Goal: Task Accomplishment & Management: Complete application form

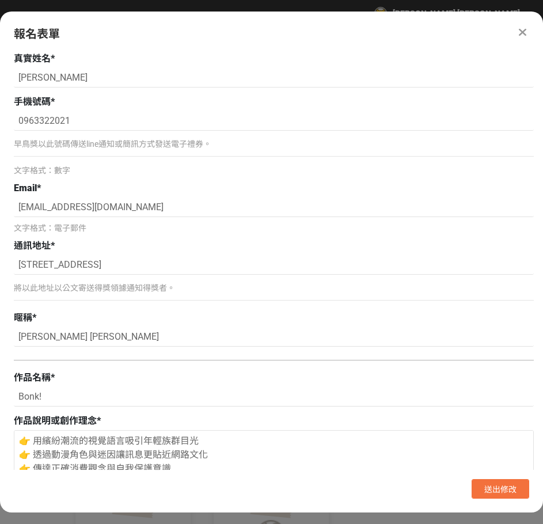
select select "獎金獵人網站"
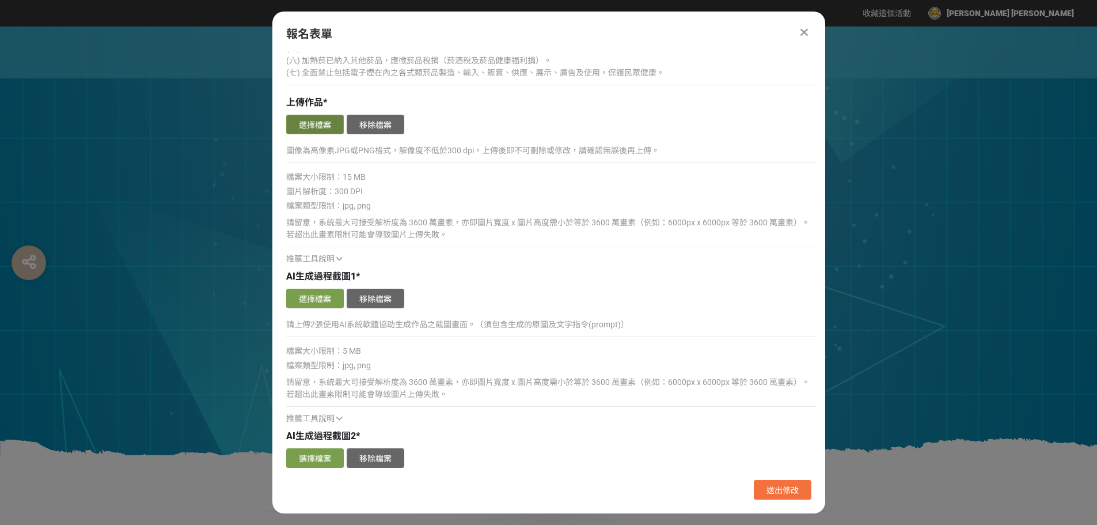
scroll to position [806, 0]
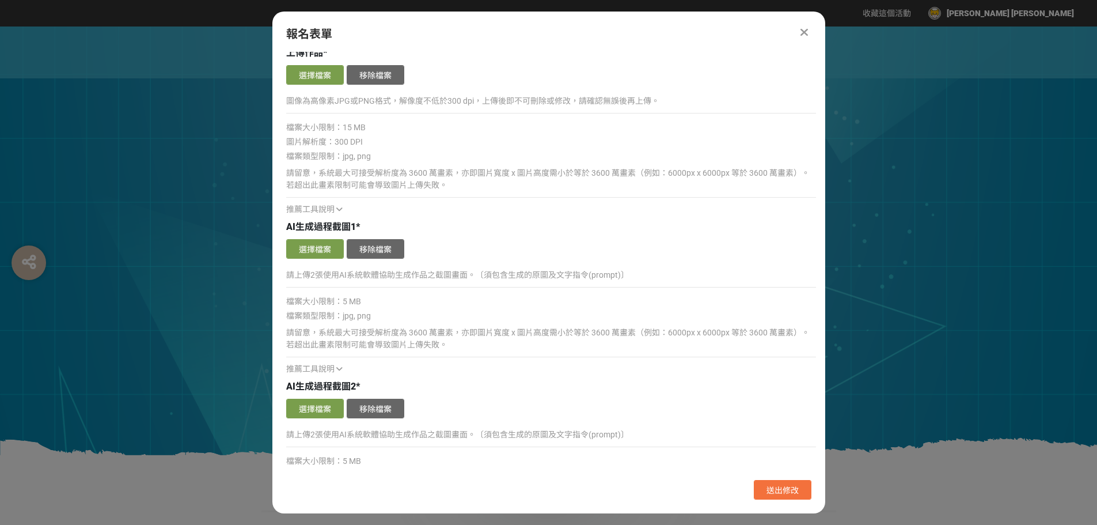
click at [340, 206] on icon at bounding box center [339, 209] width 6 height 8
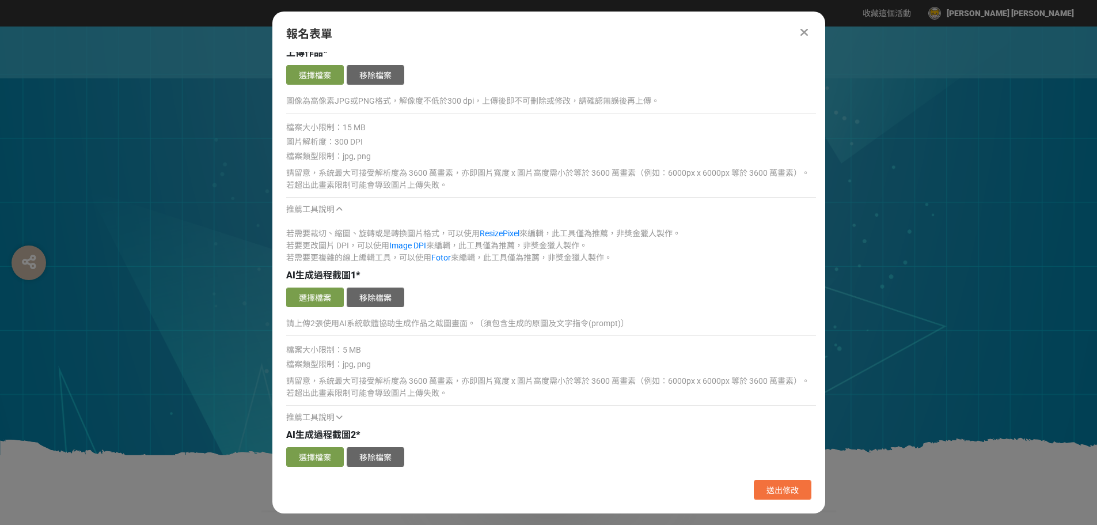
click at [339, 210] on icon at bounding box center [339, 209] width 6 height 8
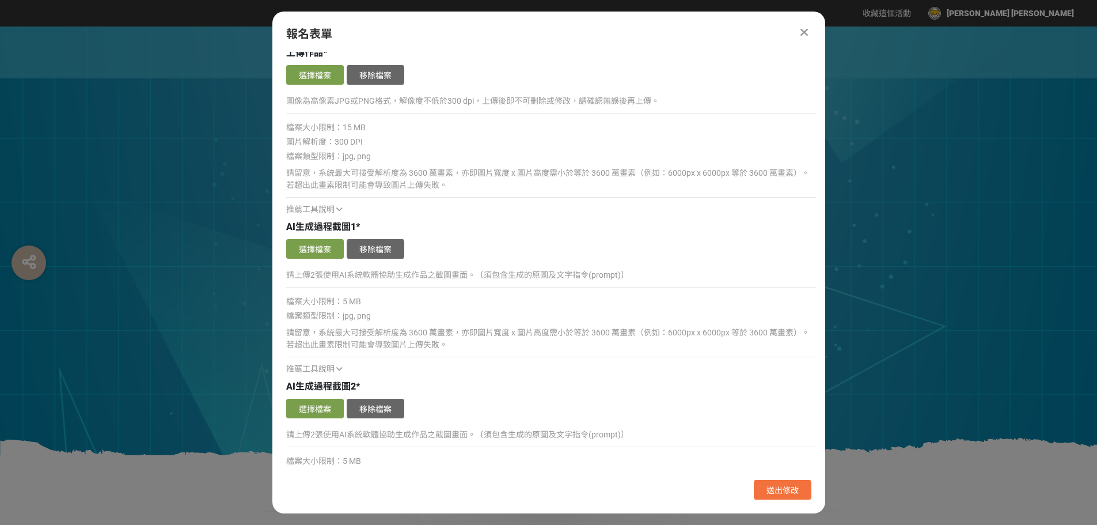
click at [347, 226] on span "AI生成過程截圖1" at bounding box center [321, 226] width 70 height 11
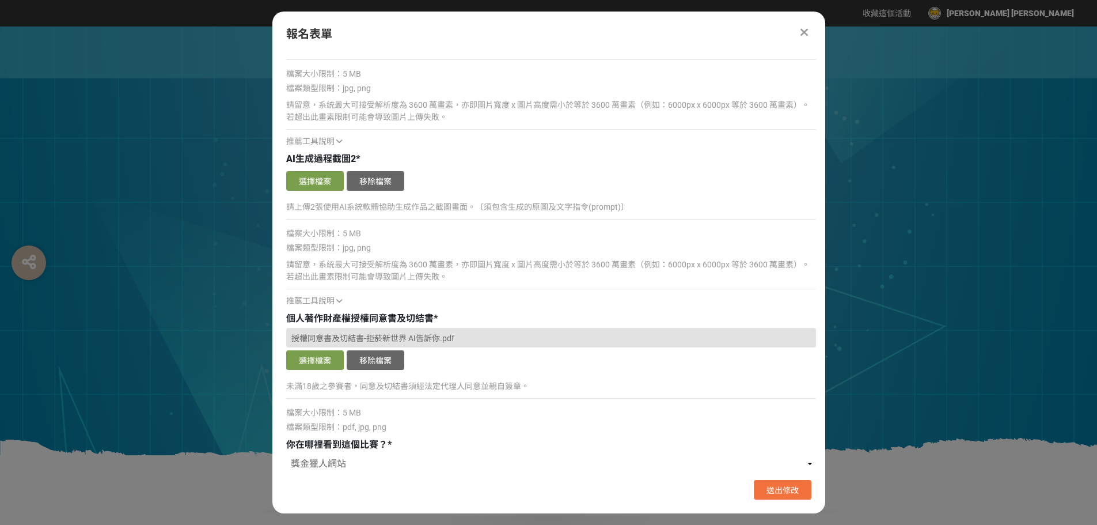
scroll to position [1037, 0]
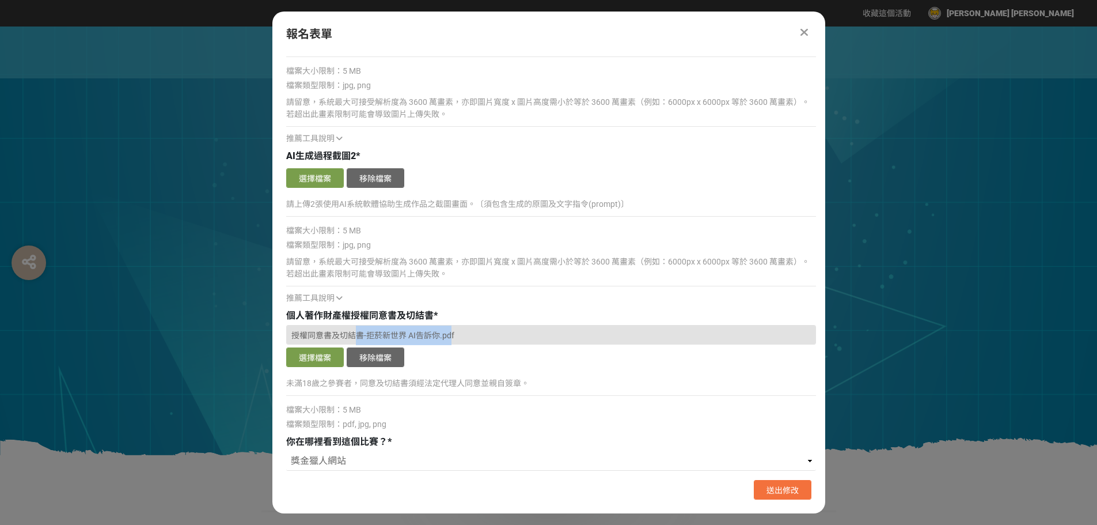
drag, startPoint x: 450, startPoint y: 337, endPoint x: 348, endPoint y: 328, distance: 102.3
click at [350, 328] on div "授權同意書及切結書-拒菸新世界 AI告訴你.pdf" at bounding box center [551, 335] width 530 height 20
click at [290, 320] on span "個人著作財產權授權同意書及切結書" at bounding box center [359, 315] width 147 height 11
click at [293, 381] on p "未滿18歲之參賽者，同意及切結書須經法定代理人同意並親自簽章。" at bounding box center [551, 383] width 530 height 12
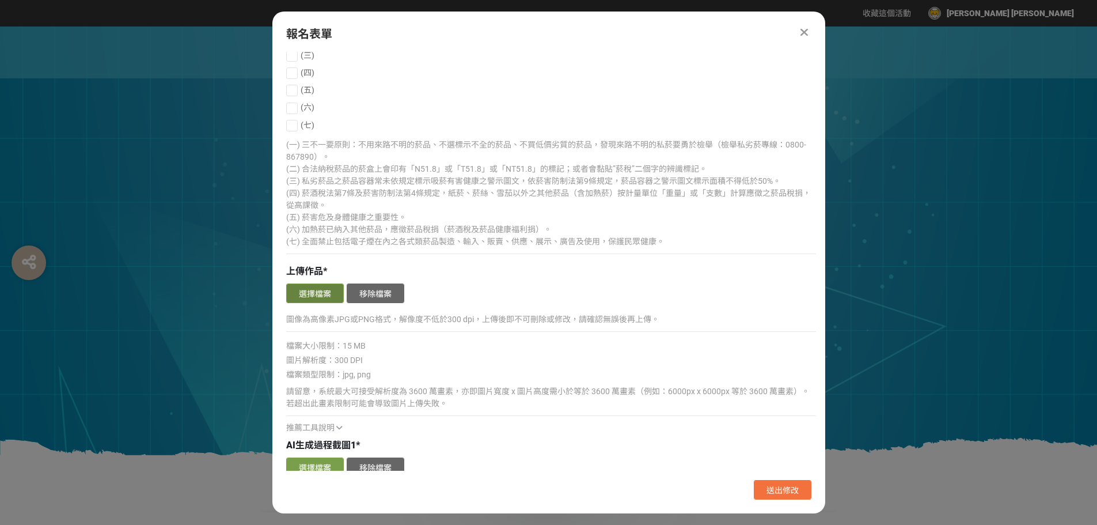
scroll to position [576, 0]
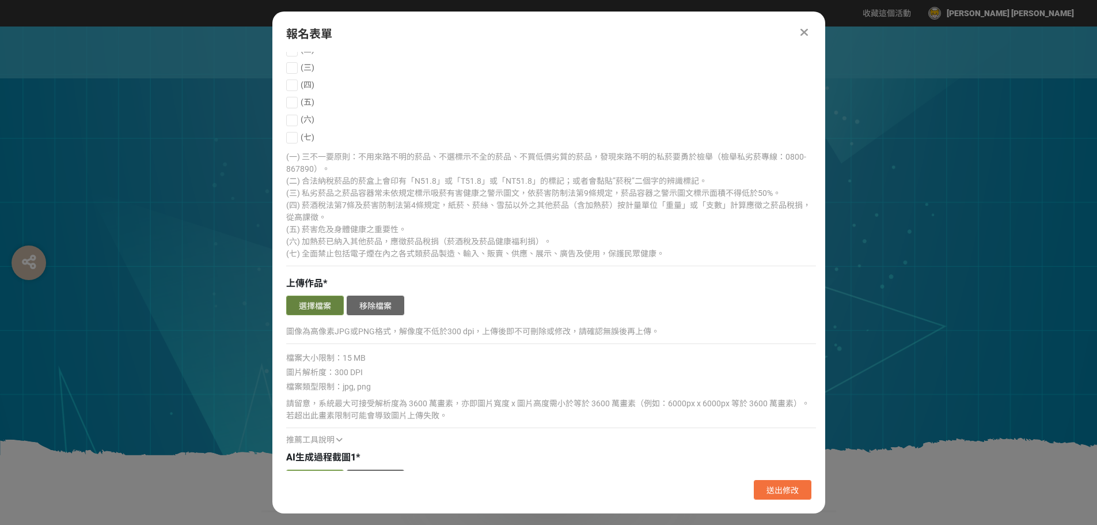
click at [301, 299] on button "選擇檔案" at bounding box center [315, 305] width 58 height 20
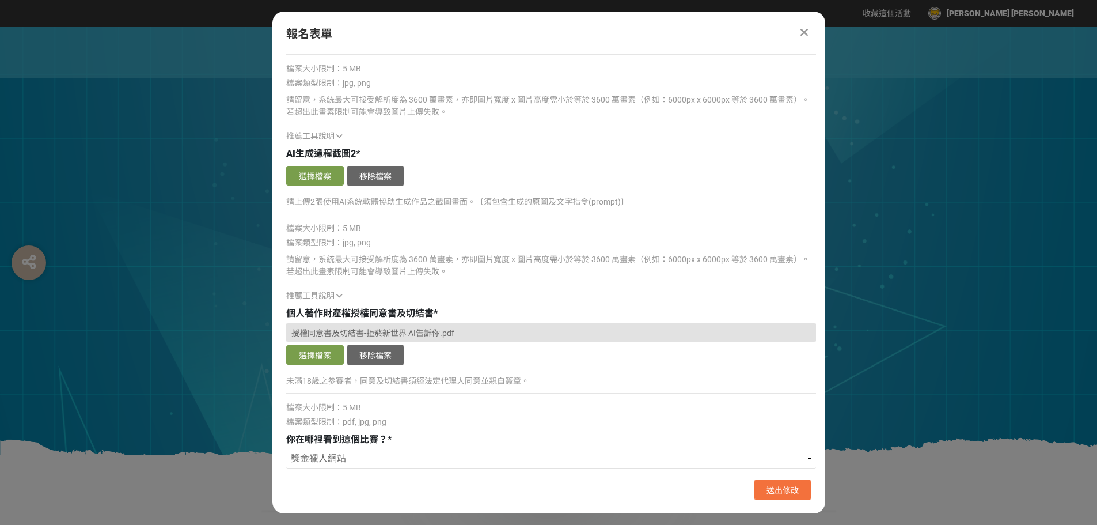
scroll to position [1040, 0]
drag, startPoint x: 419, startPoint y: 333, endPoint x: 379, endPoint y: 295, distance: 54.6
click at [379, 295] on div "推薦工具說明" at bounding box center [551, 295] width 530 height 12
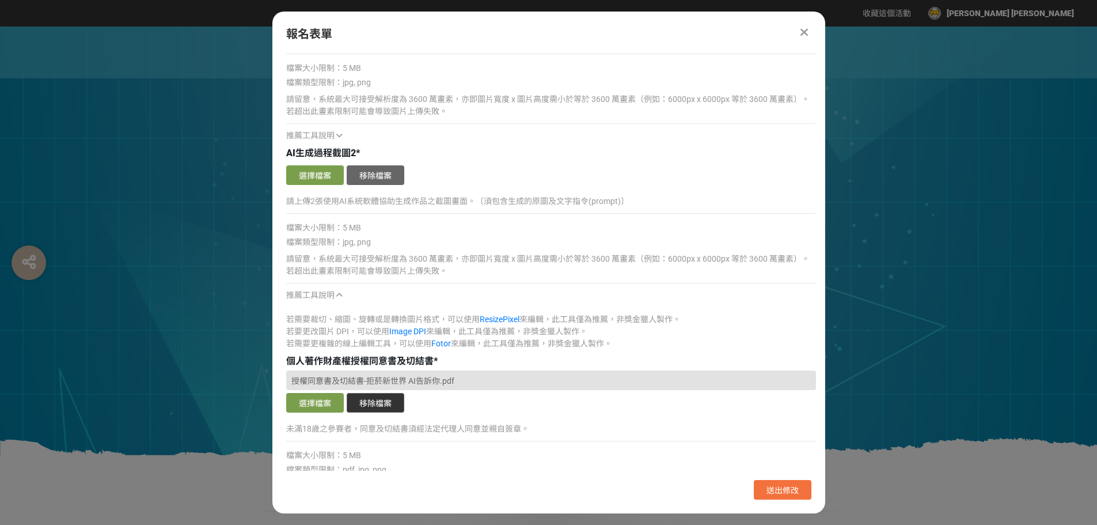
click at [383, 399] on button "移除檔案" at bounding box center [376, 403] width 58 height 20
click at [324, 397] on button "選擇檔案" at bounding box center [315, 403] width 58 height 20
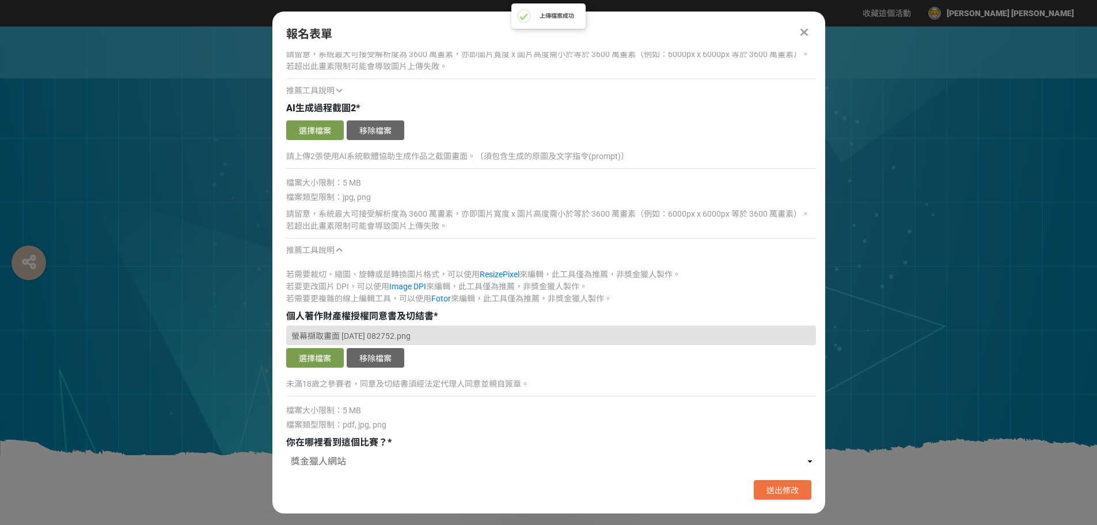
scroll to position [1088, 0]
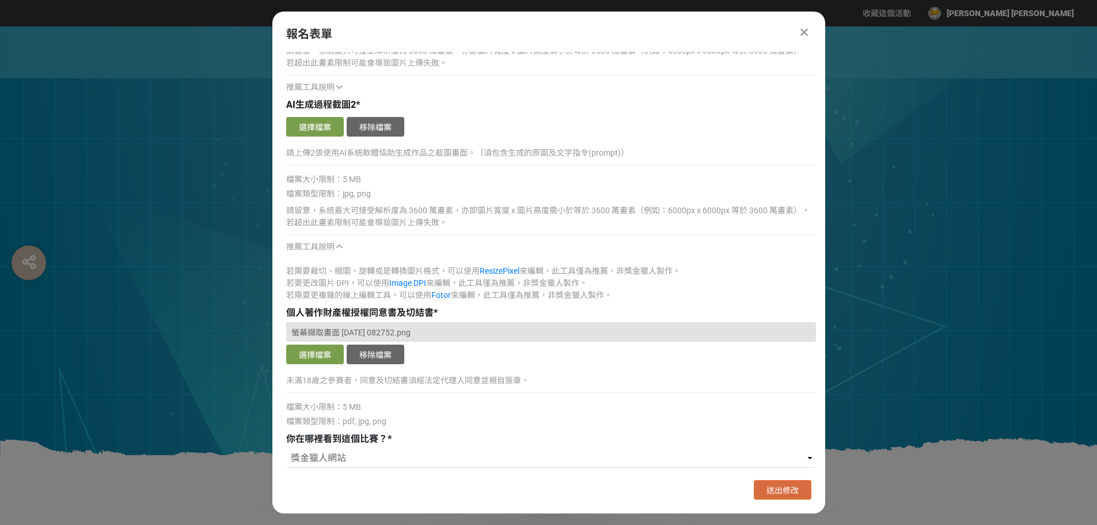
click at [543, 487] on span "送出修改" at bounding box center [783, 490] width 32 height 9
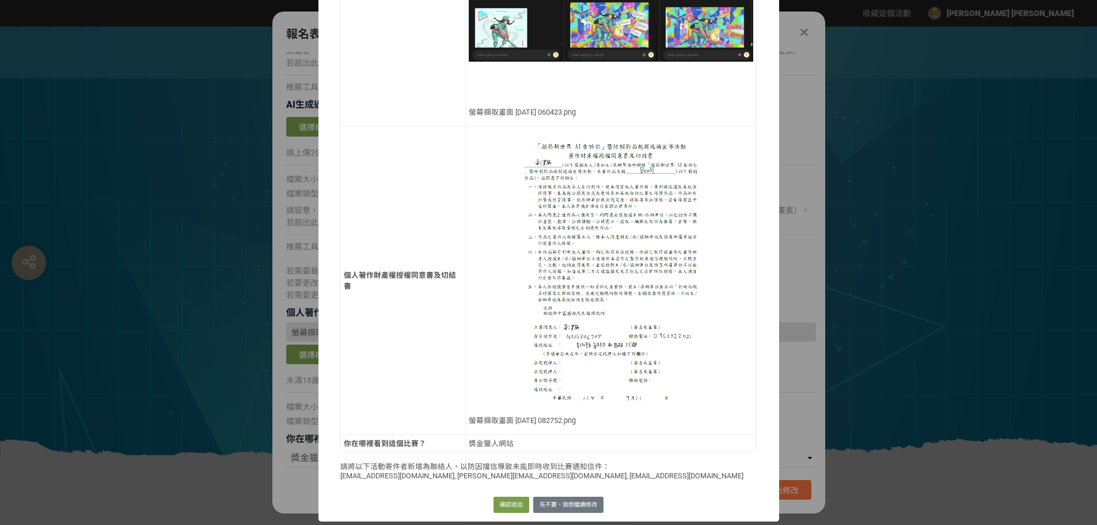
scroll to position [1058, 0]
click at [508, 503] on button "確認送出" at bounding box center [512, 505] width 36 height 16
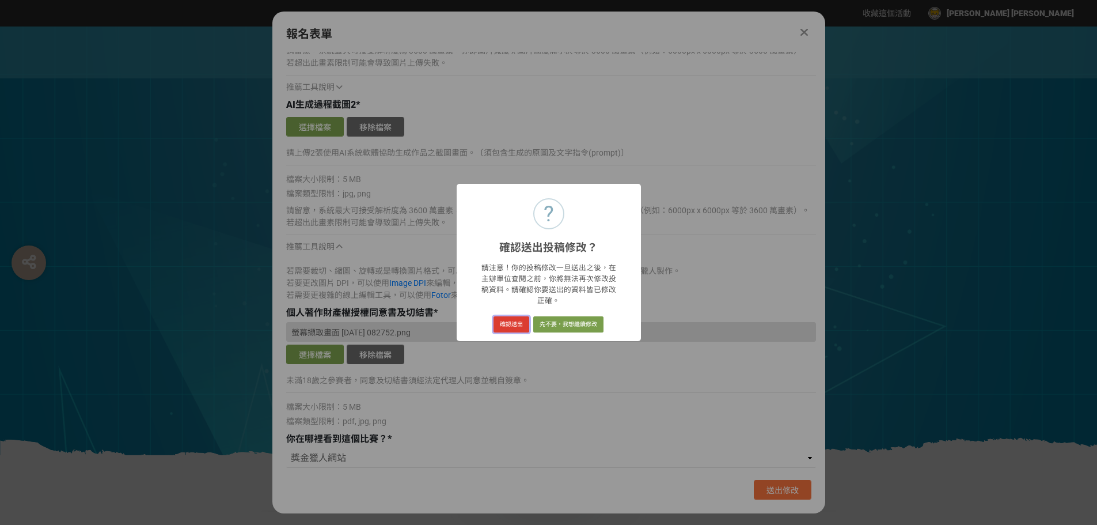
click at [518, 316] on button "確認送出" at bounding box center [512, 324] width 36 height 16
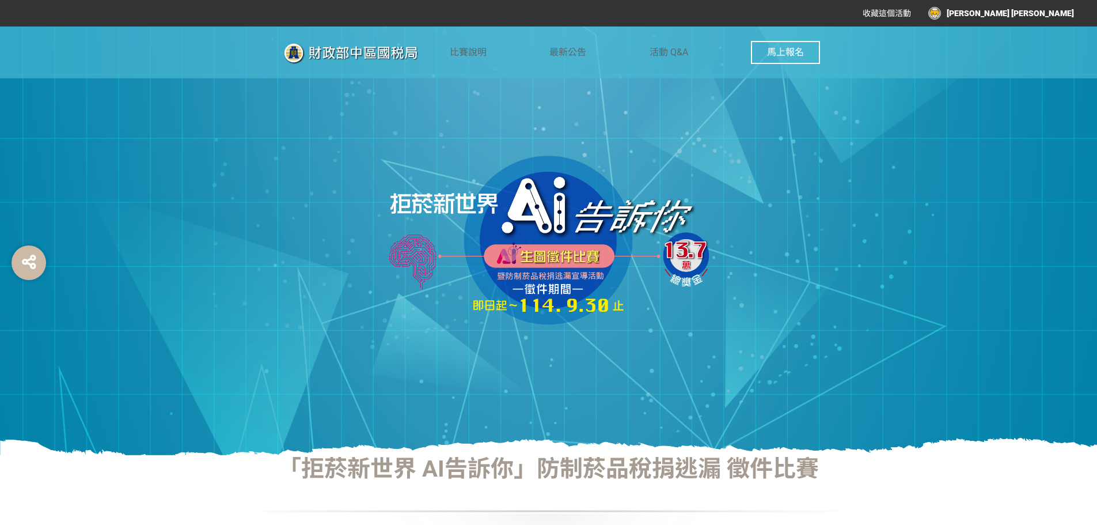
click at [543, 238] on img at bounding box center [549, 240] width 346 height 173
click at [460, 43] on link "比賽說明" at bounding box center [468, 52] width 37 height 52
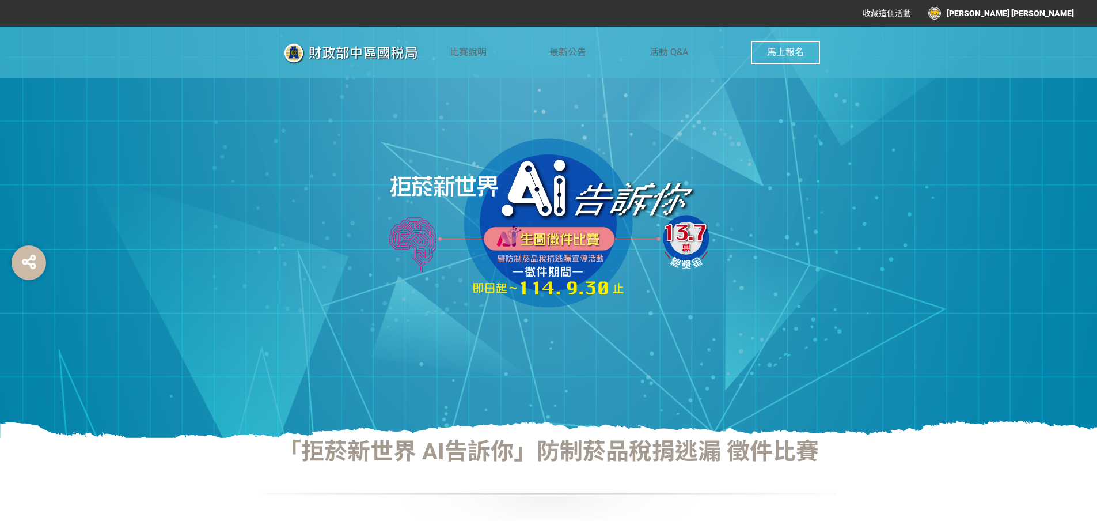
scroll to position [0, 0]
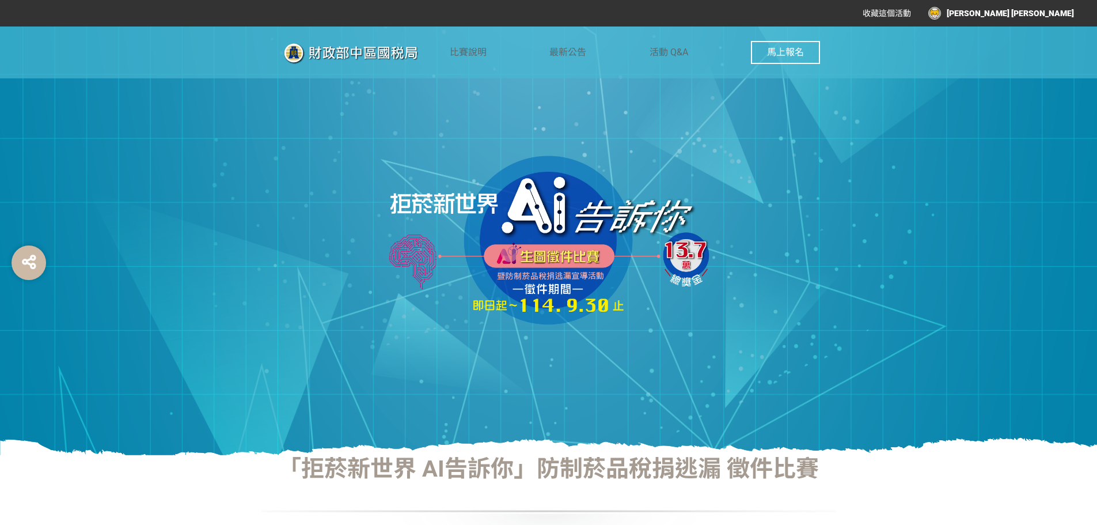
click at [241, 19] on div "收藏這個活動 andy wu" at bounding box center [548, 13] width 1051 height 21
click at [543, 18] on div "[PERSON_NAME] [PERSON_NAME]" at bounding box center [1001, 13] width 146 height 13
click at [543, 88] on li "回獎金獵人" at bounding box center [1049, 94] width 63 height 23
click at [543, 93] on link "回獎金獵人" at bounding box center [1049, 94] width 40 height 9
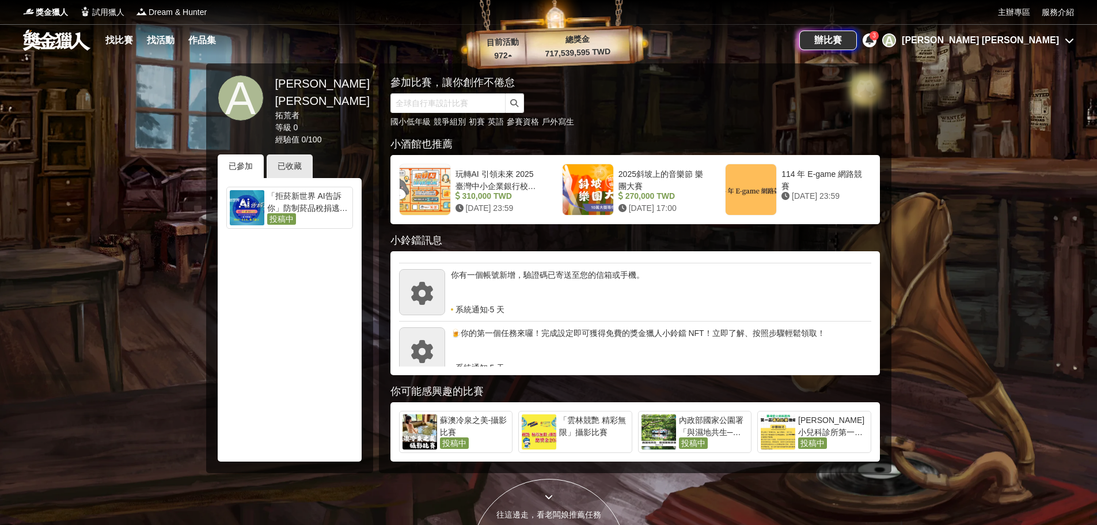
scroll to position [173, 0]
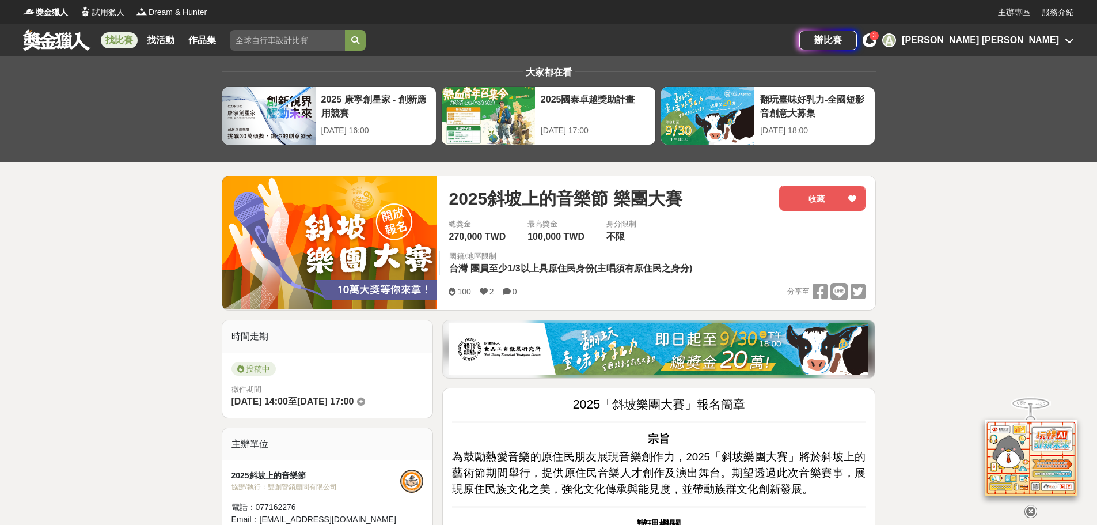
click at [111, 37] on link "找比賽" at bounding box center [119, 40] width 37 height 16
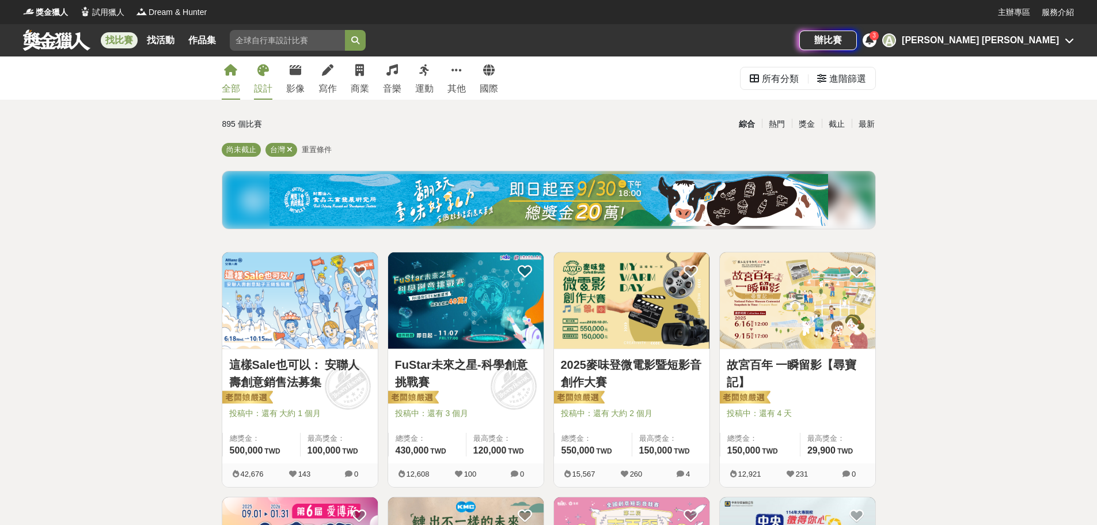
click at [254, 71] on link "設計" at bounding box center [263, 77] width 18 height 43
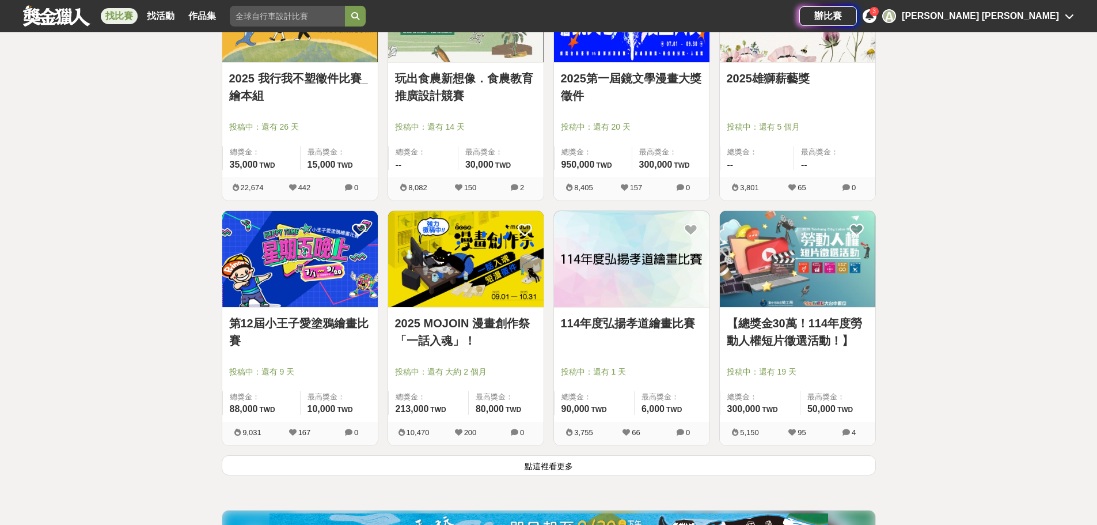
scroll to position [1267, 0]
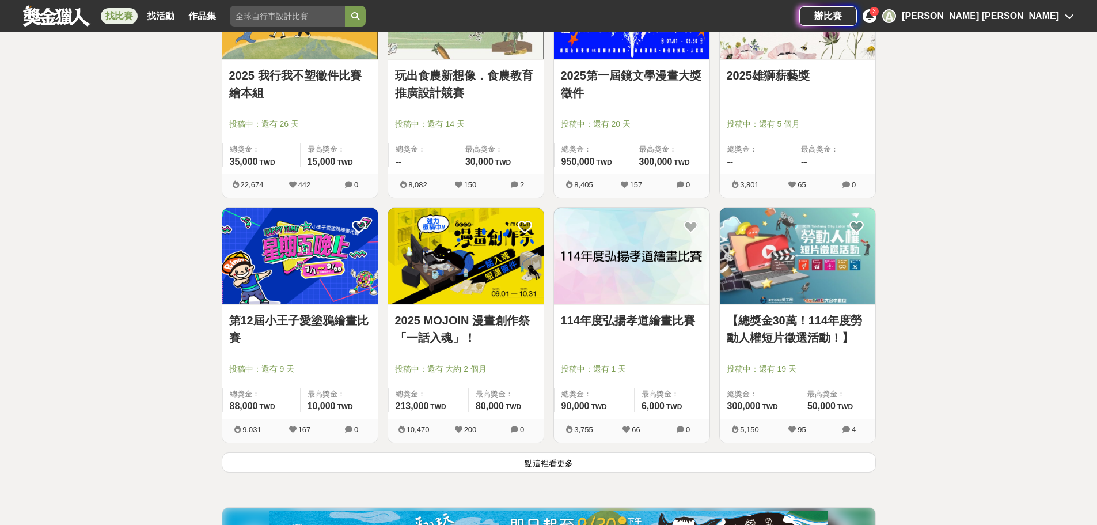
click at [551, 460] on button "點這裡看更多" at bounding box center [549, 462] width 654 height 20
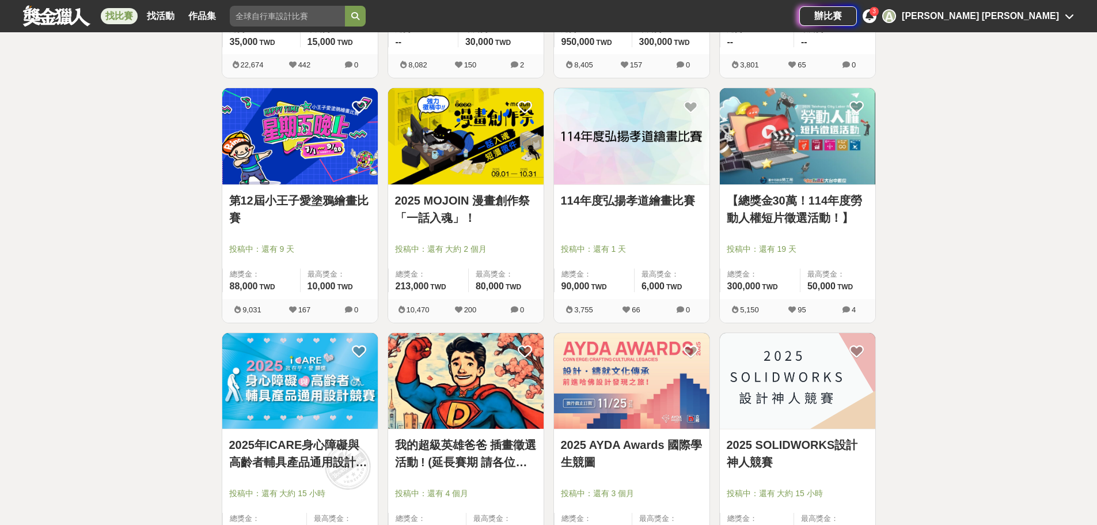
scroll to position [1382, 0]
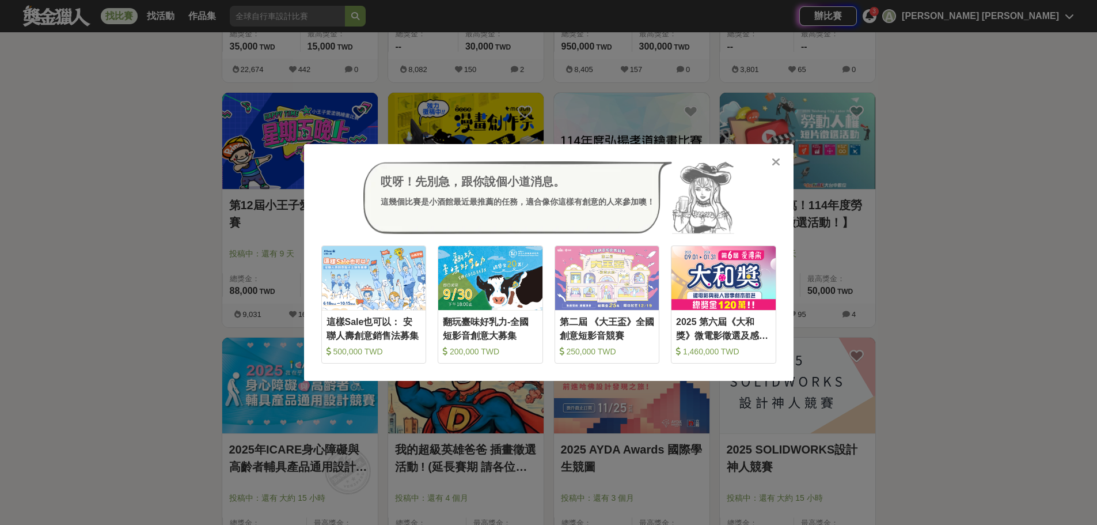
click at [464, 74] on div "哎呀！先別急，跟你說個小道消息。 這幾個比賽是小酒館最近最推薦的任務，適合像你這樣有創意的人來參加噢！ 收藏 這樣Sale也可以： 安聯人壽創意銷售法募集 5…" at bounding box center [548, 262] width 1097 height 525
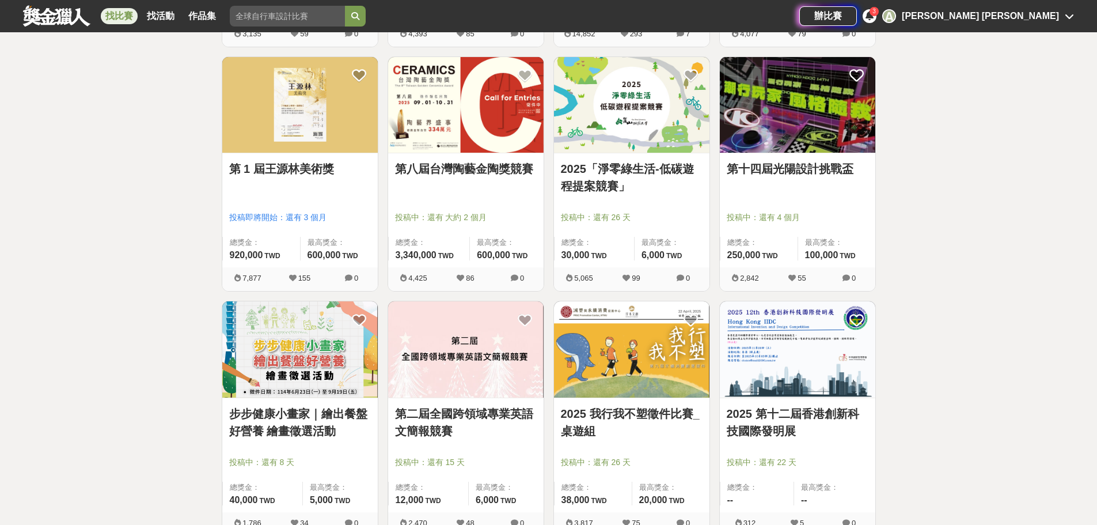
scroll to position [2477, 0]
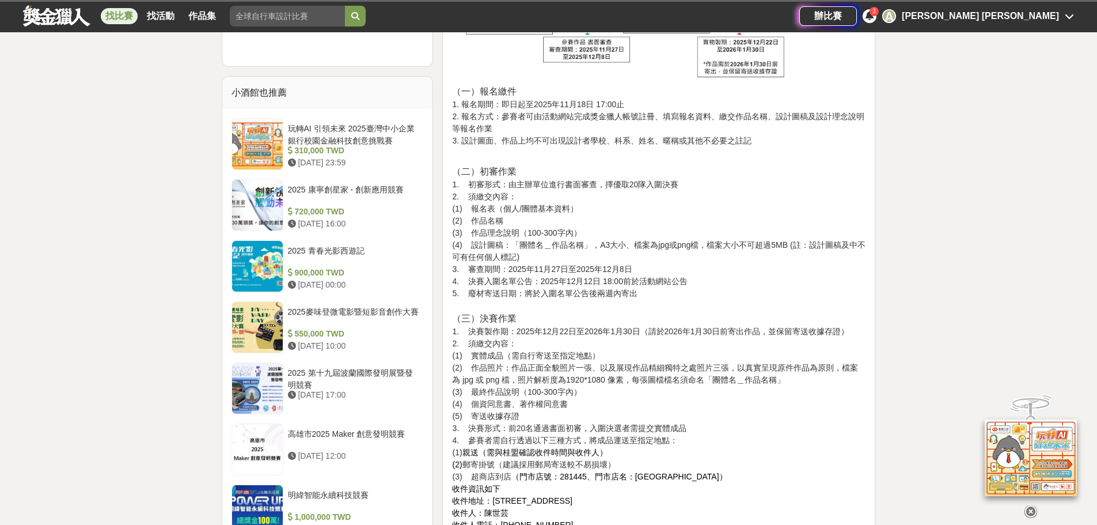
scroll to position [1267, 0]
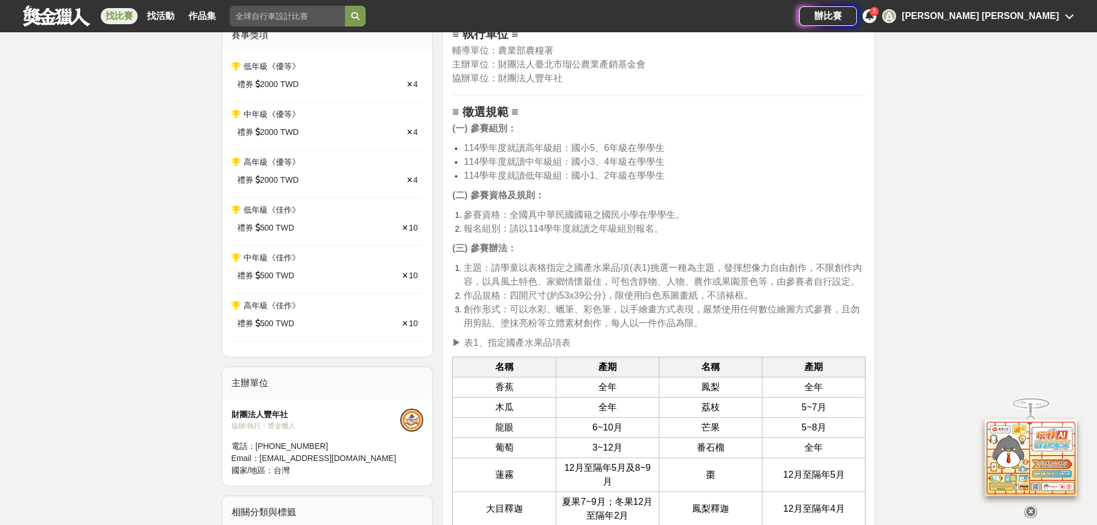
scroll to position [518, 0]
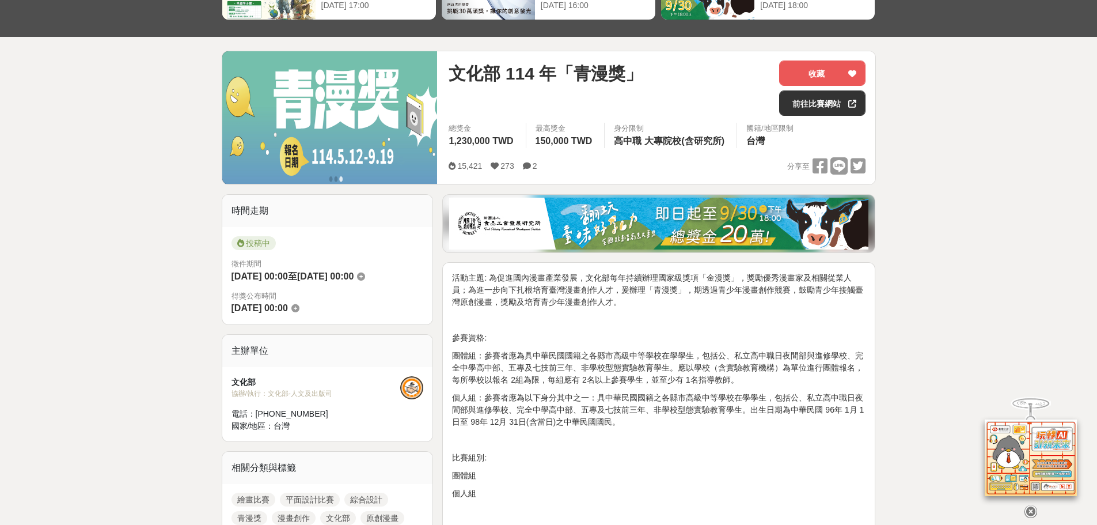
scroll to position [173, 0]
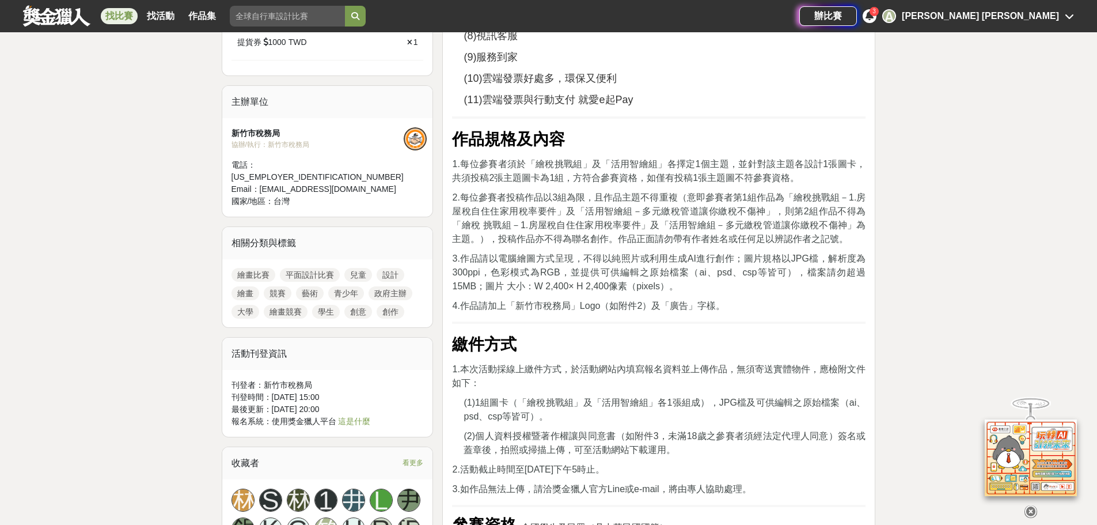
scroll to position [1152, 0]
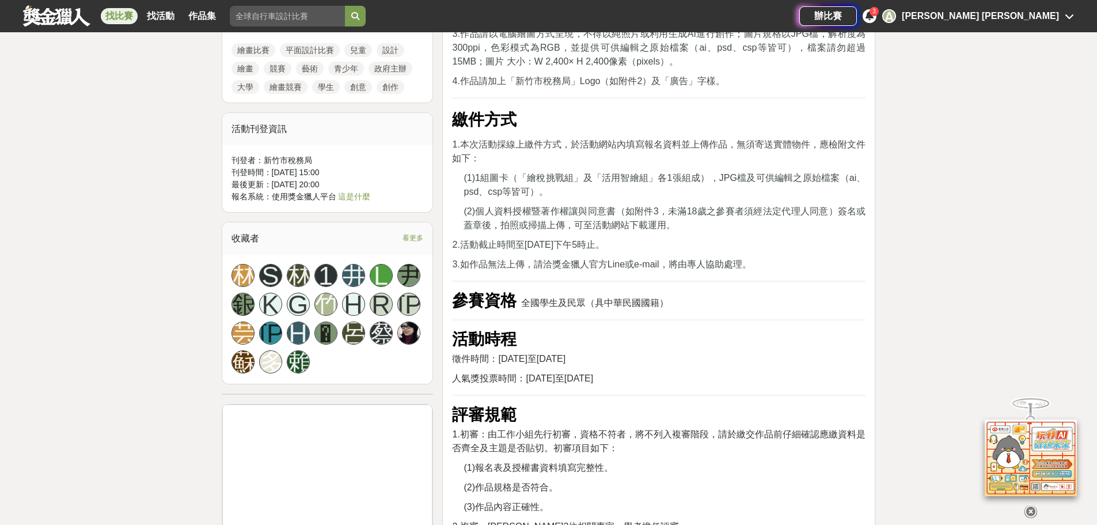
click at [419, 232] on span "看更多" at bounding box center [413, 238] width 21 height 13
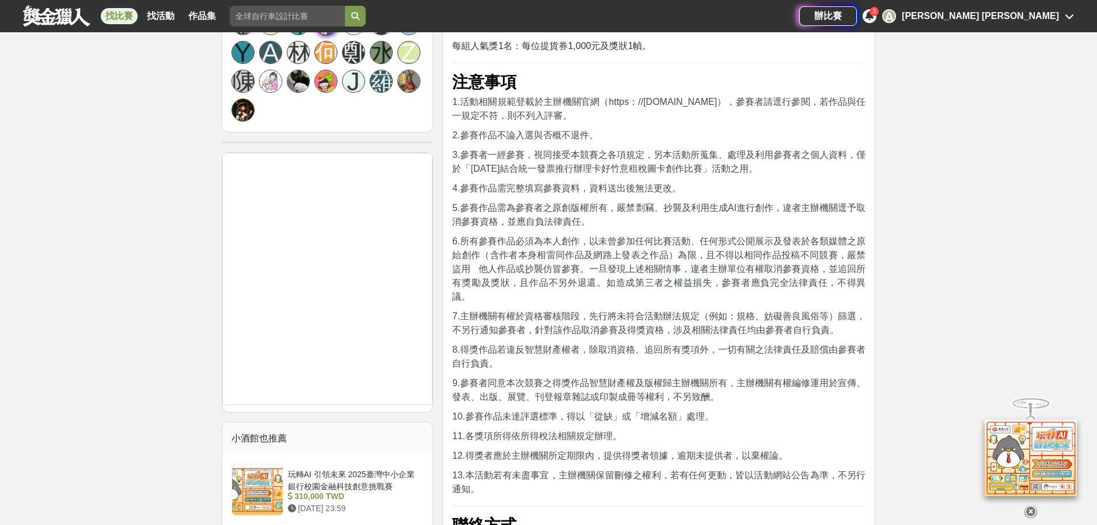
scroll to position [0, 0]
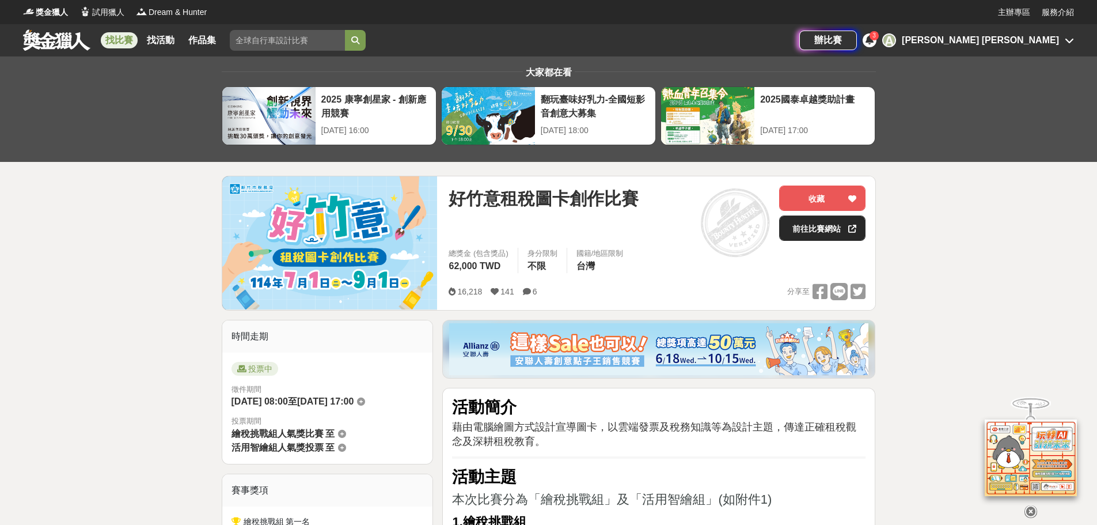
click at [801, 233] on link "前往比賽網站" at bounding box center [822, 227] width 86 height 25
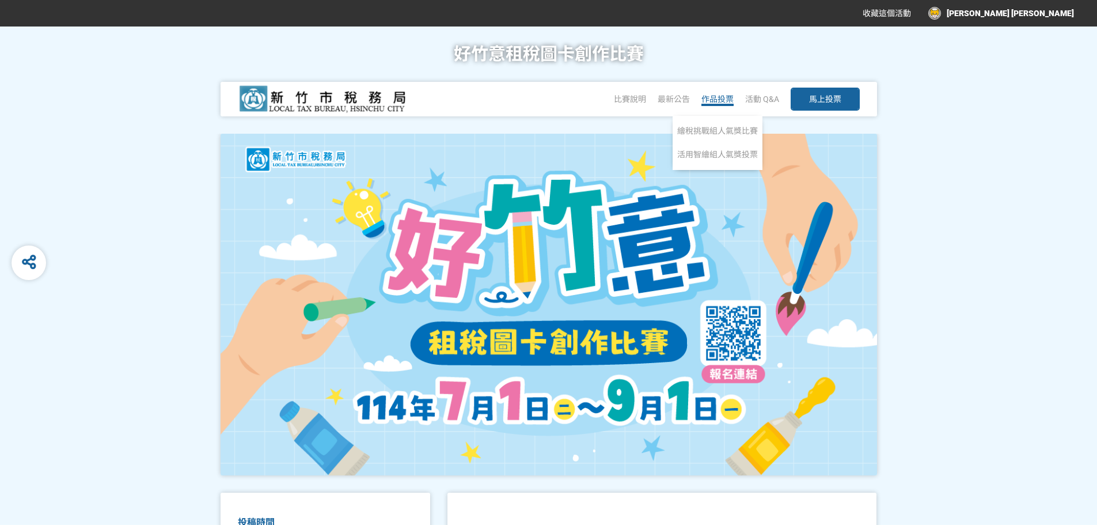
click at [709, 100] on span "作品投票" at bounding box center [718, 98] width 32 height 9
click at [718, 131] on span "繪稅挑戰組人氣獎比賽" at bounding box center [717, 130] width 81 height 9
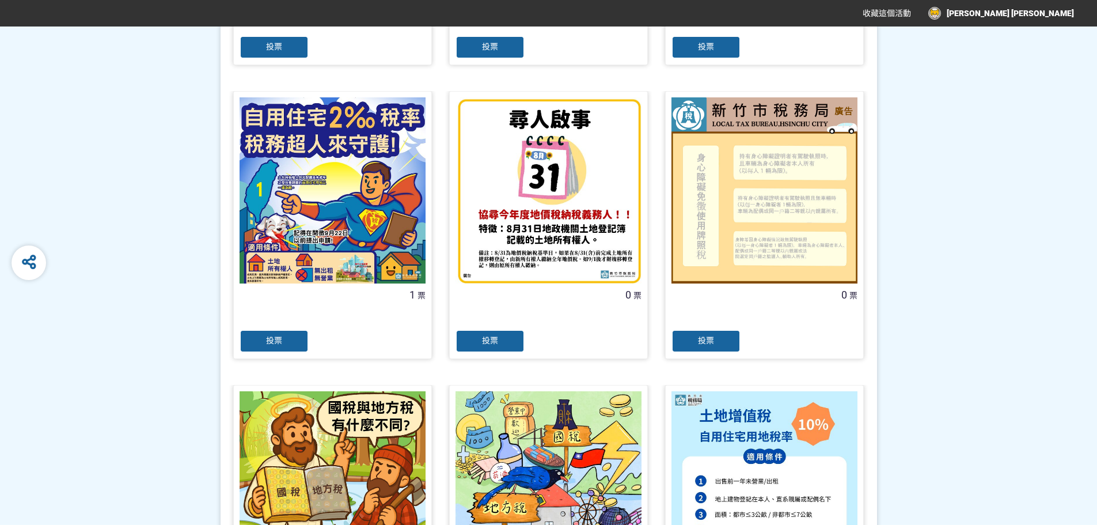
scroll to position [864, 0]
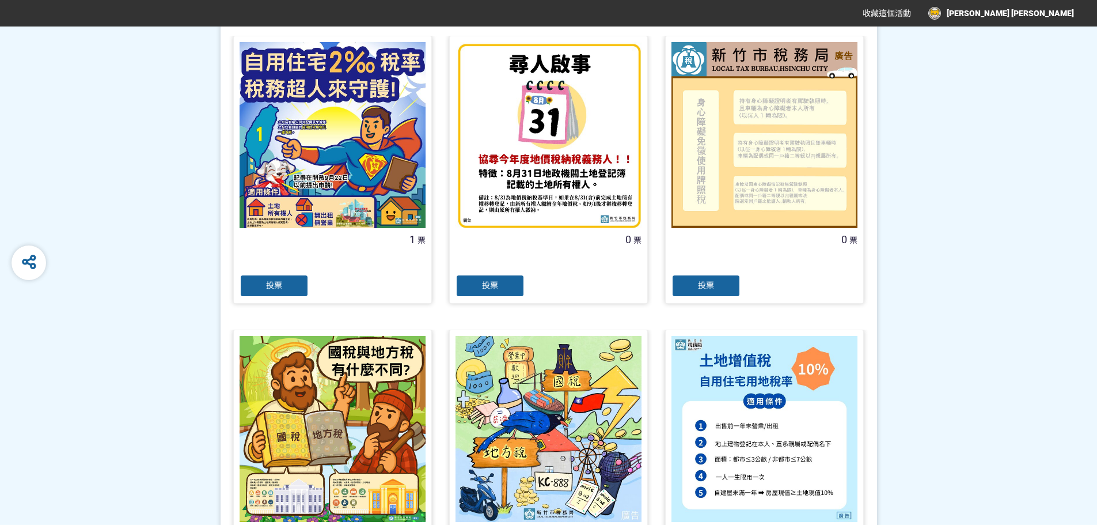
drag, startPoint x: 907, startPoint y: 328, endPoint x: 926, endPoint y: 392, distance: 67.1
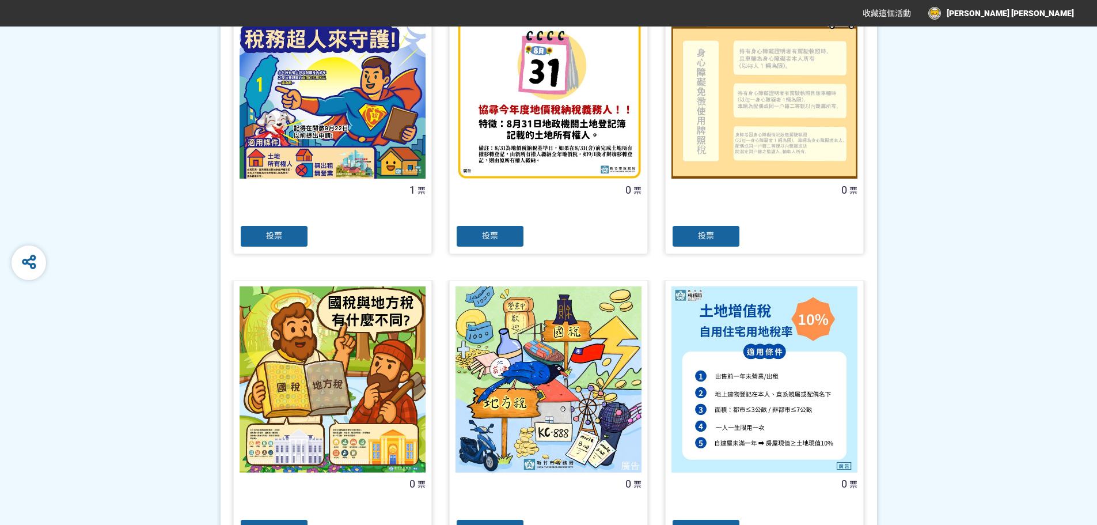
scroll to position [1037, 0]
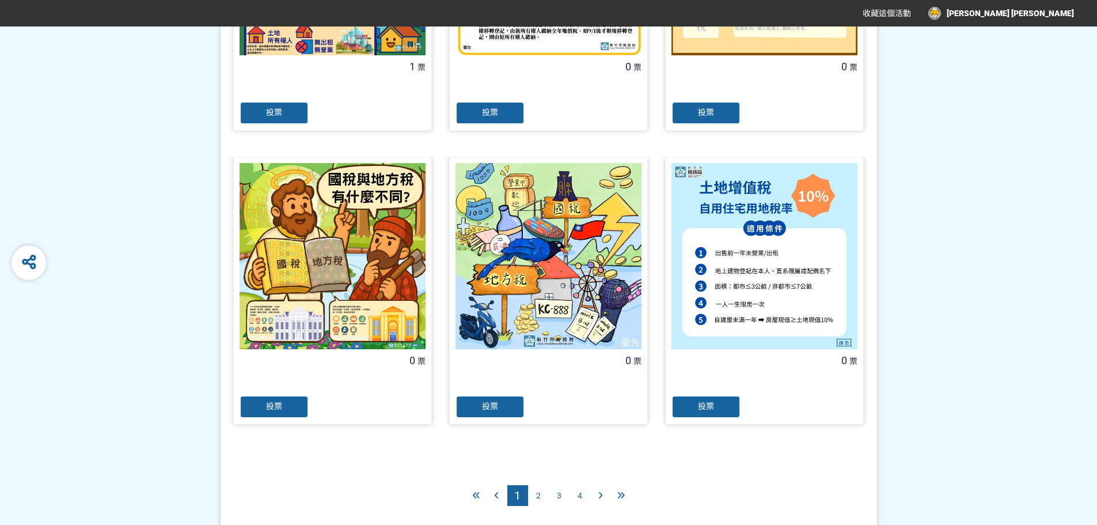
click at [537, 497] on span "2" at bounding box center [538, 495] width 5 height 9
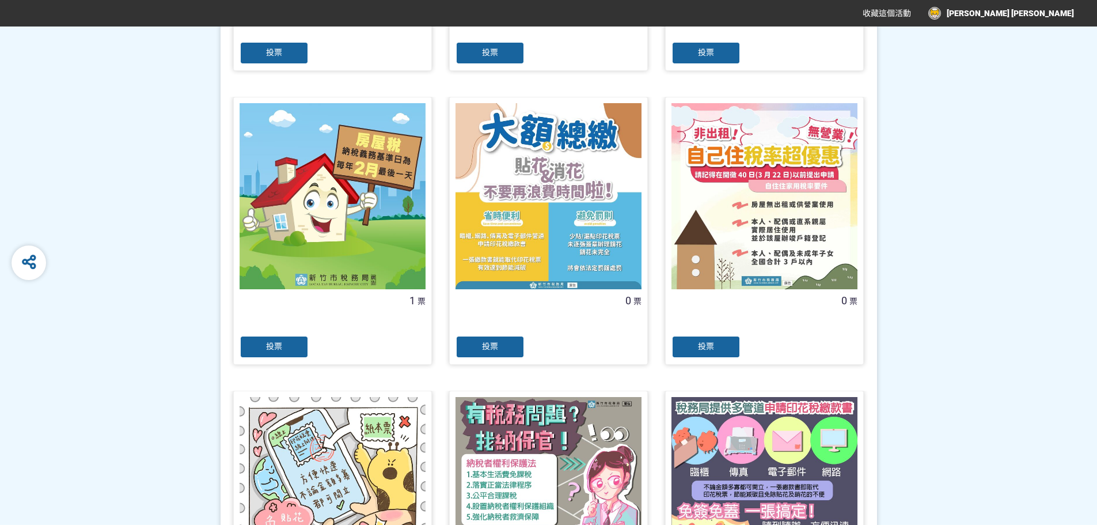
scroll to position [806, 0]
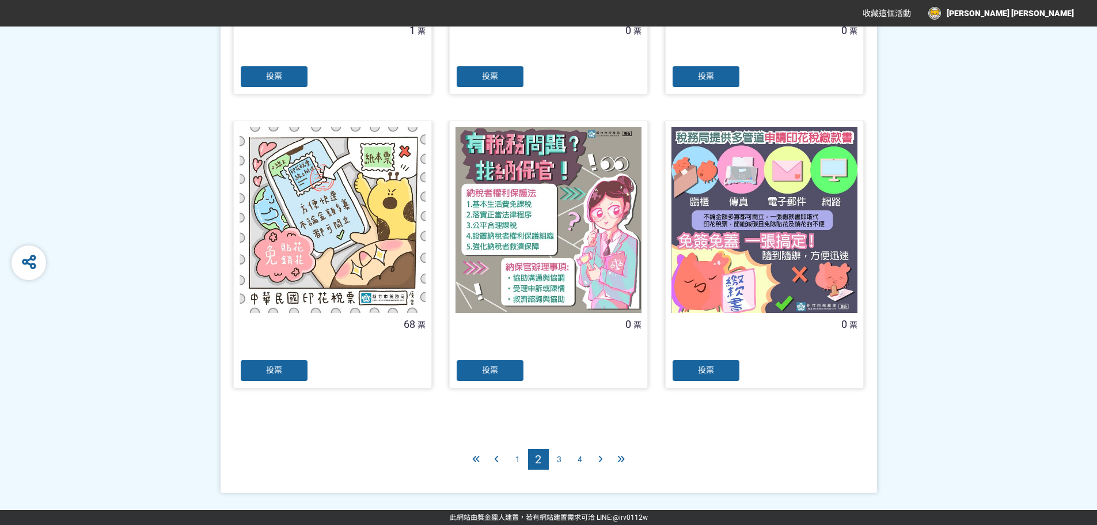
click at [560, 455] on span "3" at bounding box center [559, 458] width 5 height 9
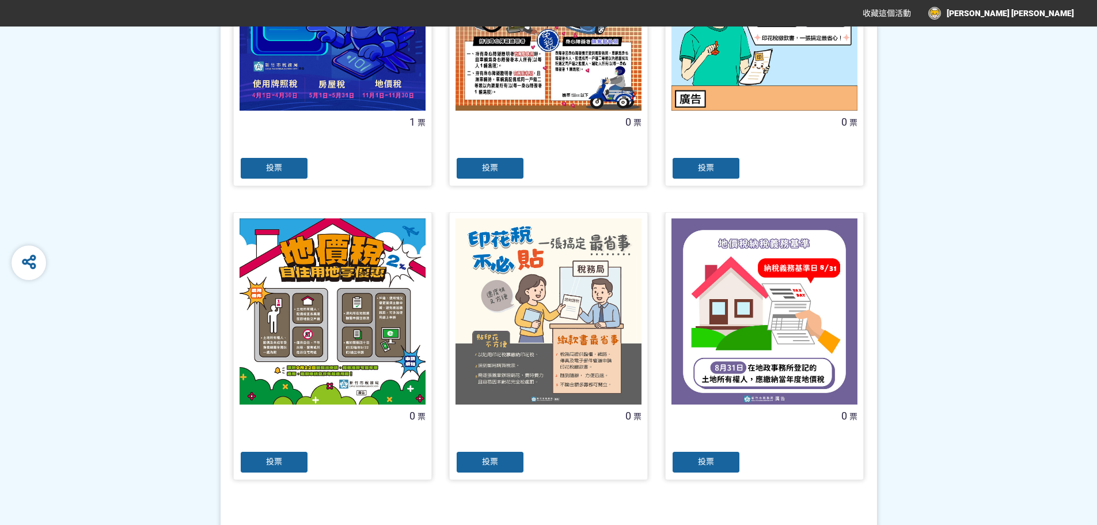
scroll to position [1074, 0]
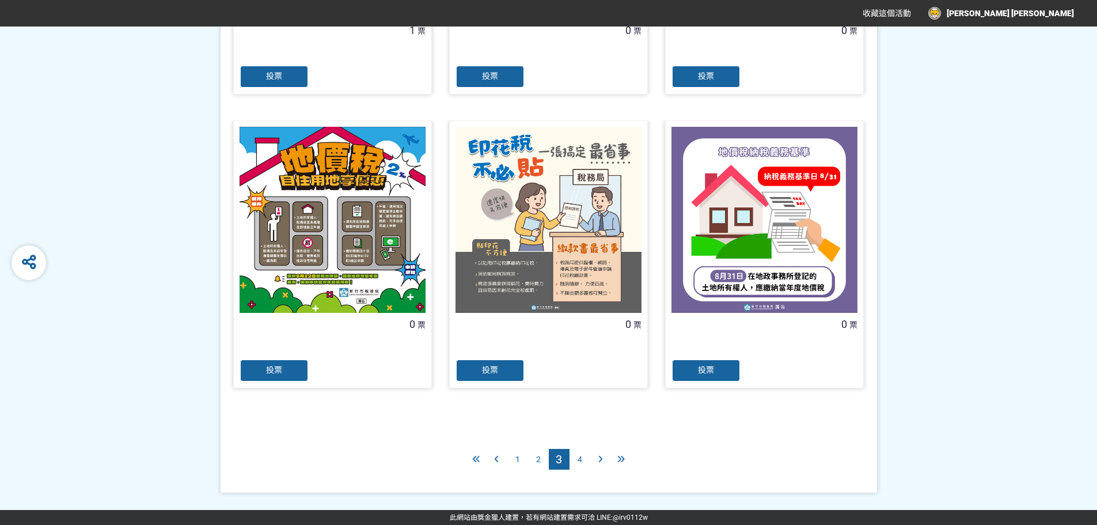
click at [587, 454] on div "4" at bounding box center [580, 459] width 21 height 21
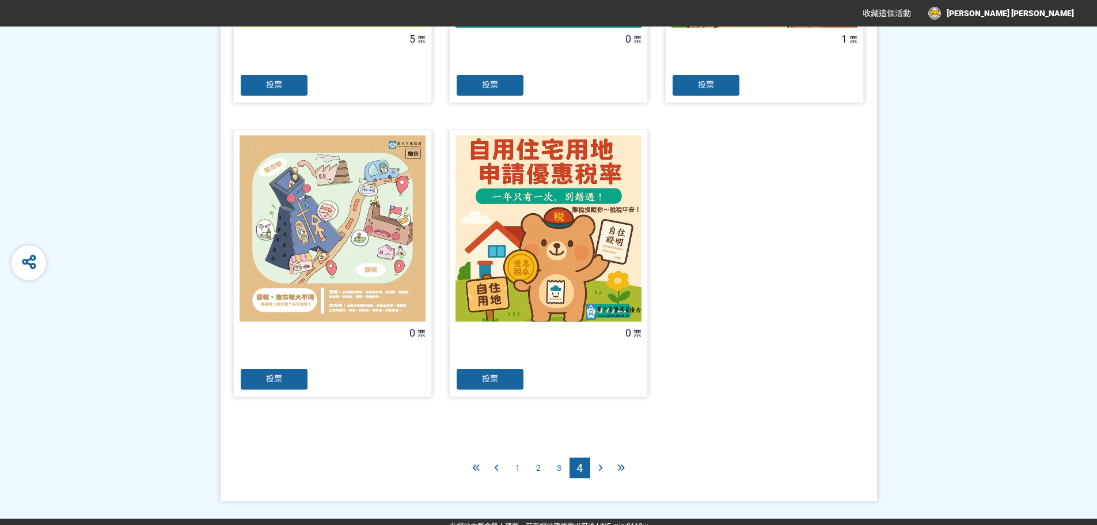
scroll to position [1074, 0]
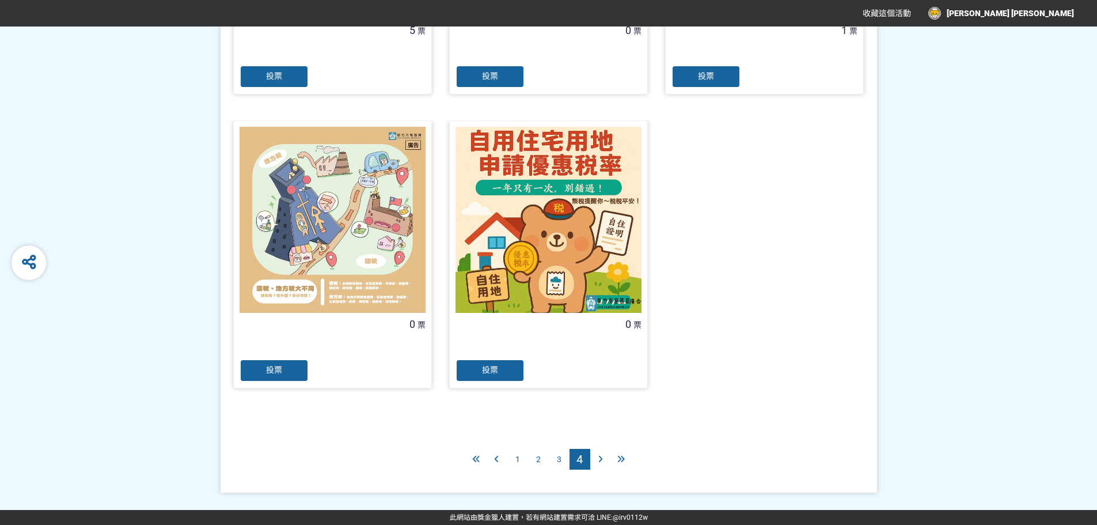
click at [520, 460] on div "1" at bounding box center [517, 459] width 21 height 21
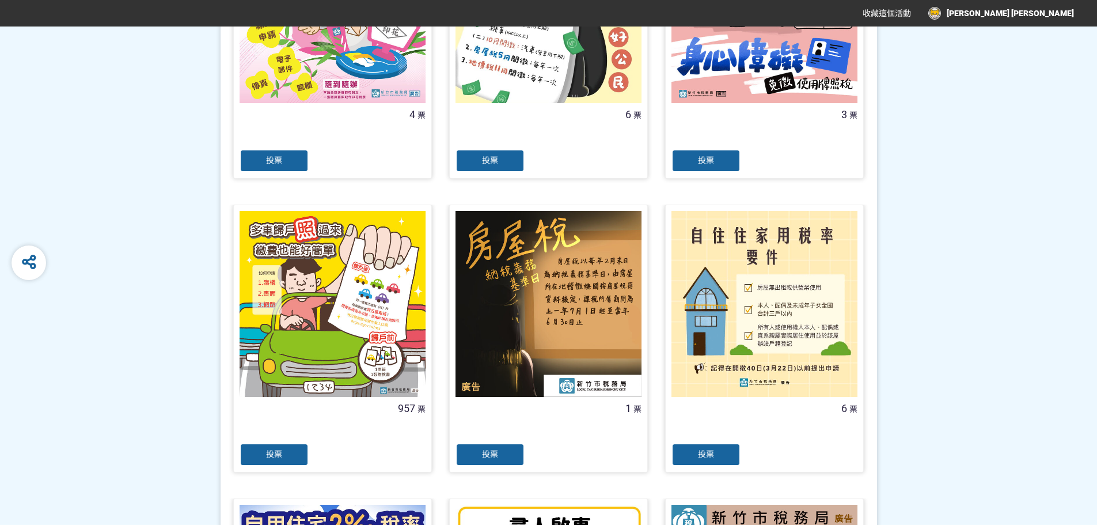
scroll to position [403, 0]
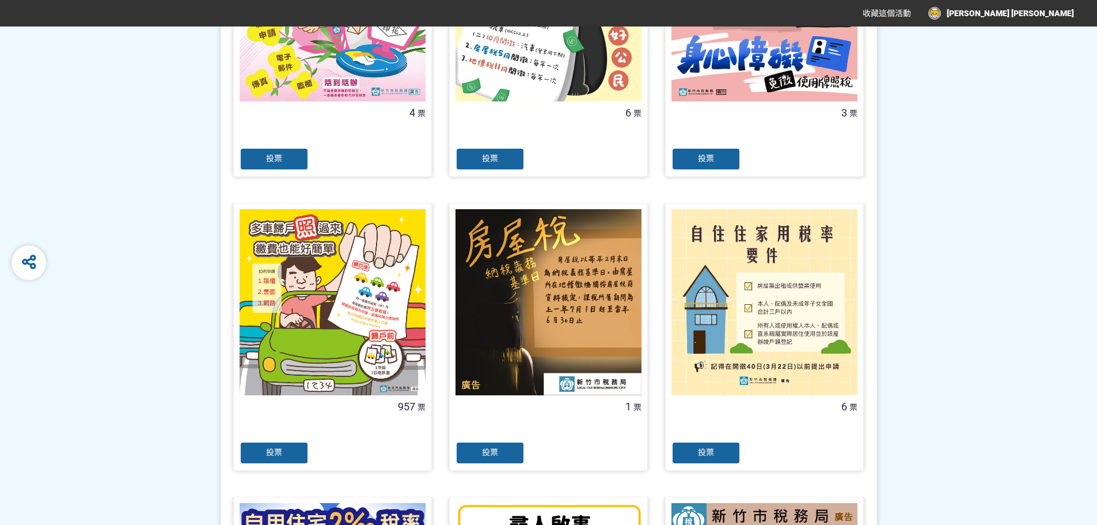
click at [295, 361] on div at bounding box center [333, 302] width 186 height 186
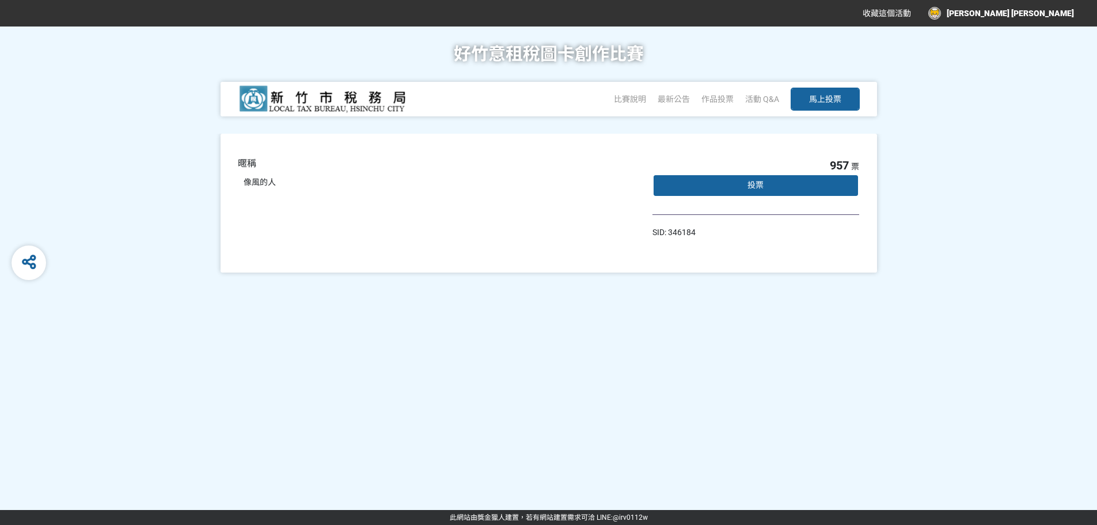
drag, startPoint x: 321, startPoint y: 199, endPoint x: 313, endPoint y: 200, distance: 7.6
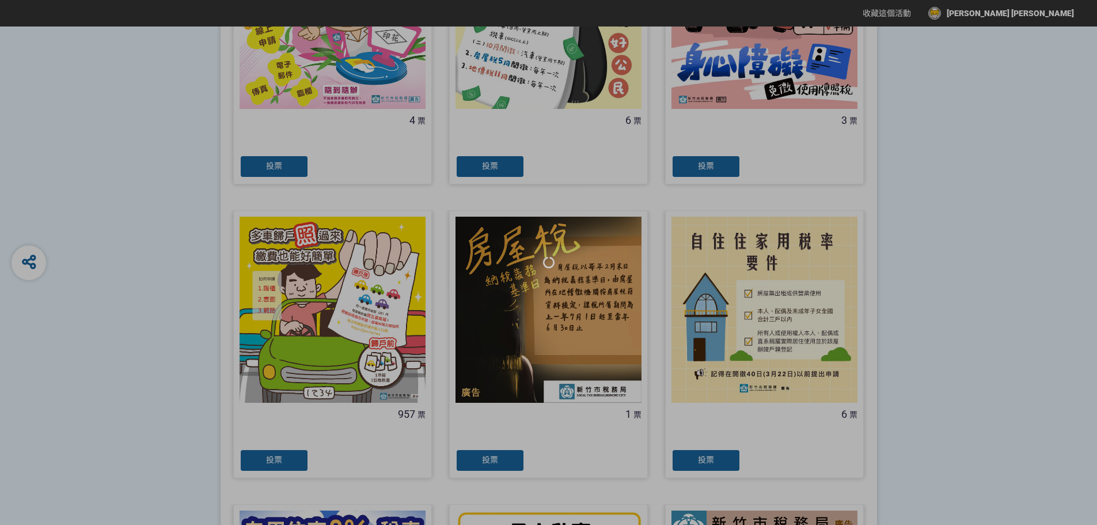
scroll to position [403, 0]
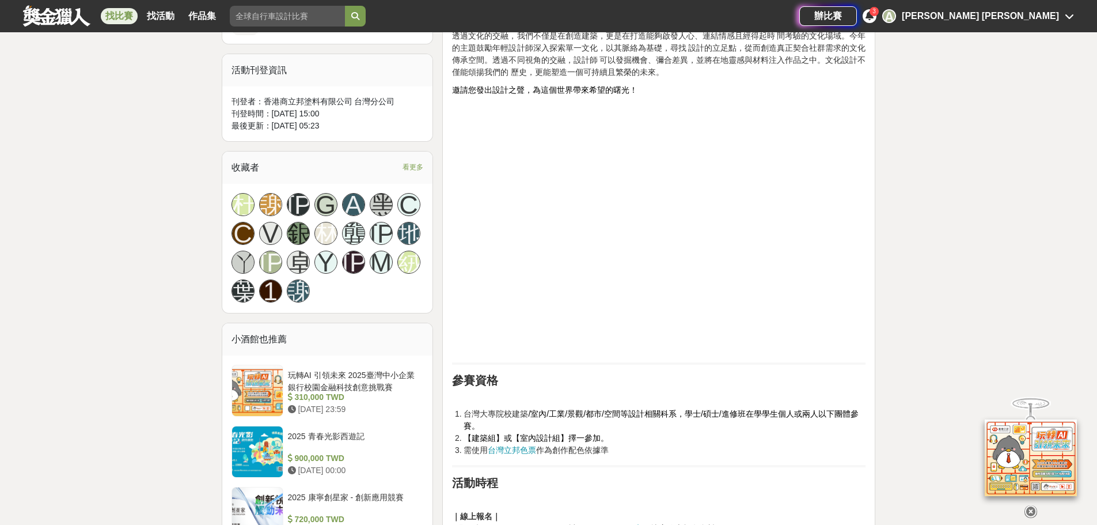
scroll to position [922, 0]
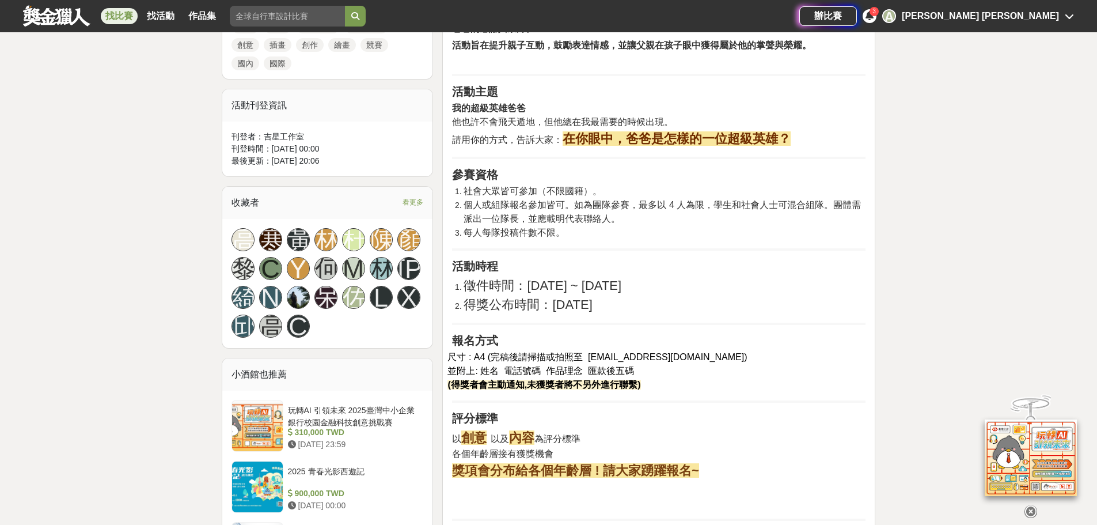
scroll to position [634, 0]
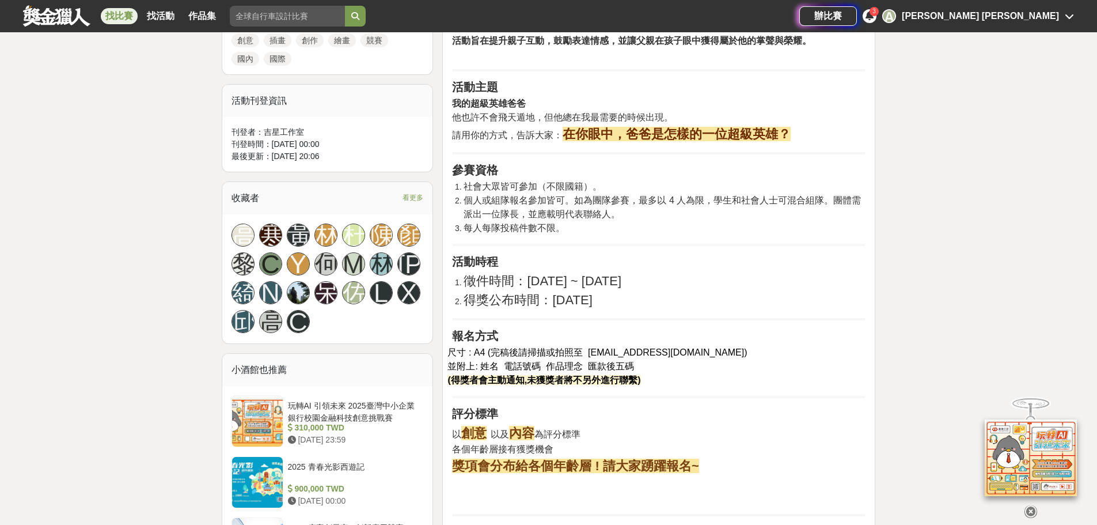
click at [414, 195] on span "看更多" at bounding box center [413, 197] width 21 height 13
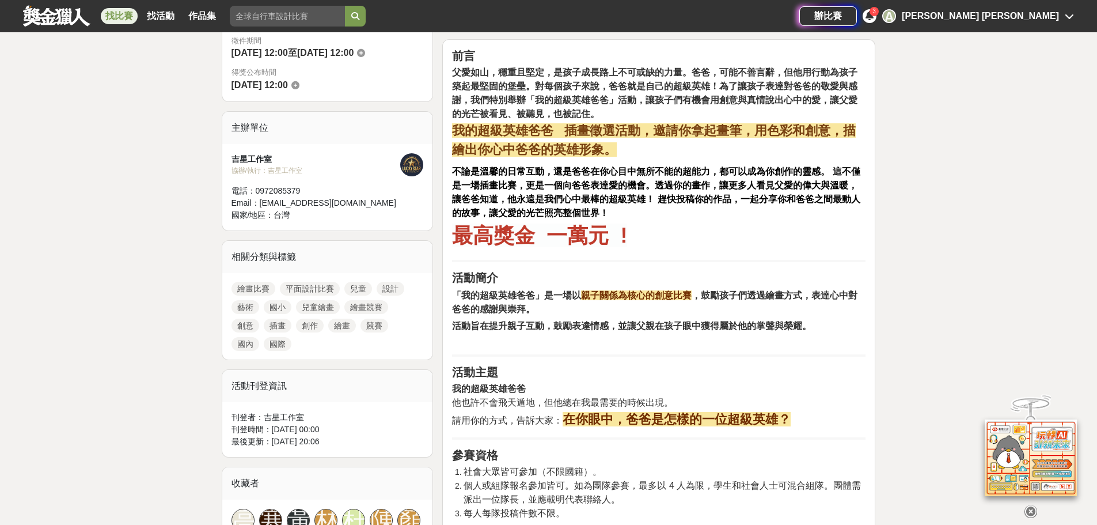
scroll to position [346, 0]
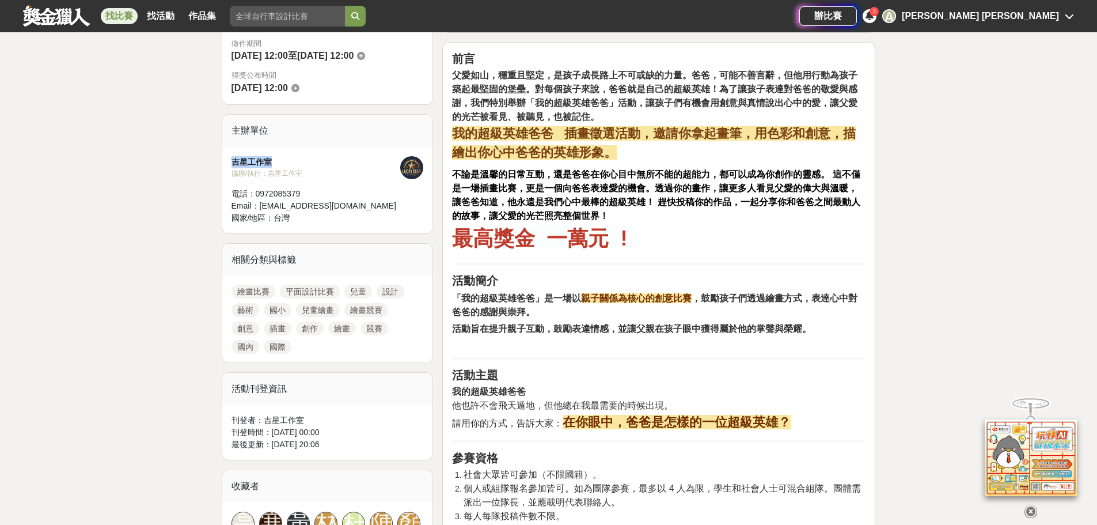
drag, startPoint x: 286, startPoint y: 162, endPoint x: 230, endPoint y: 162, distance: 55.3
click at [230, 162] on div "吉星工作室 協辦/執行： 吉星工作室 電話： 0972085379 Email： yinlehuana@gmail.com 國家/地區： 台灣" at bounding box center [327, 190] width 211 height 86
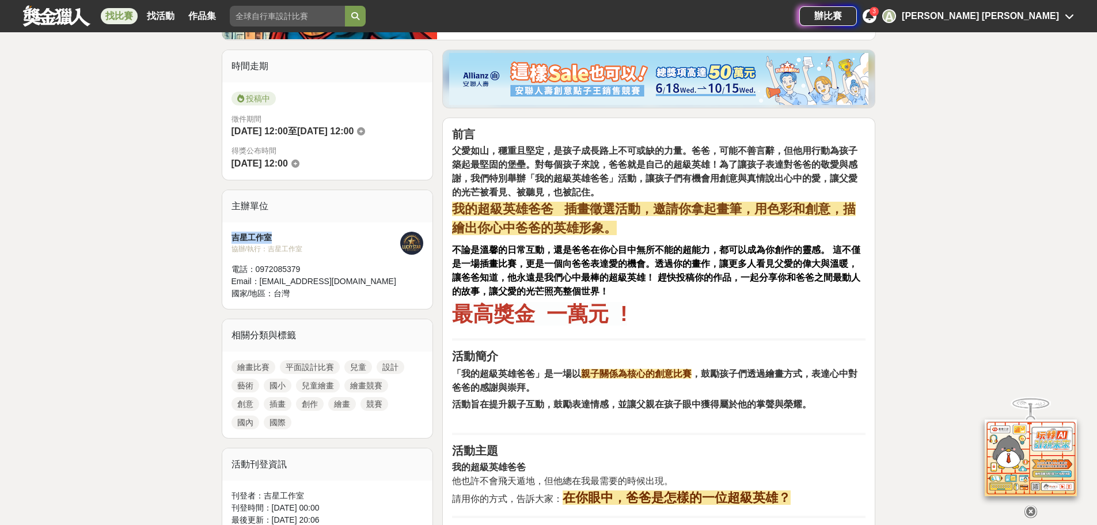
scroll to position [230, 0]
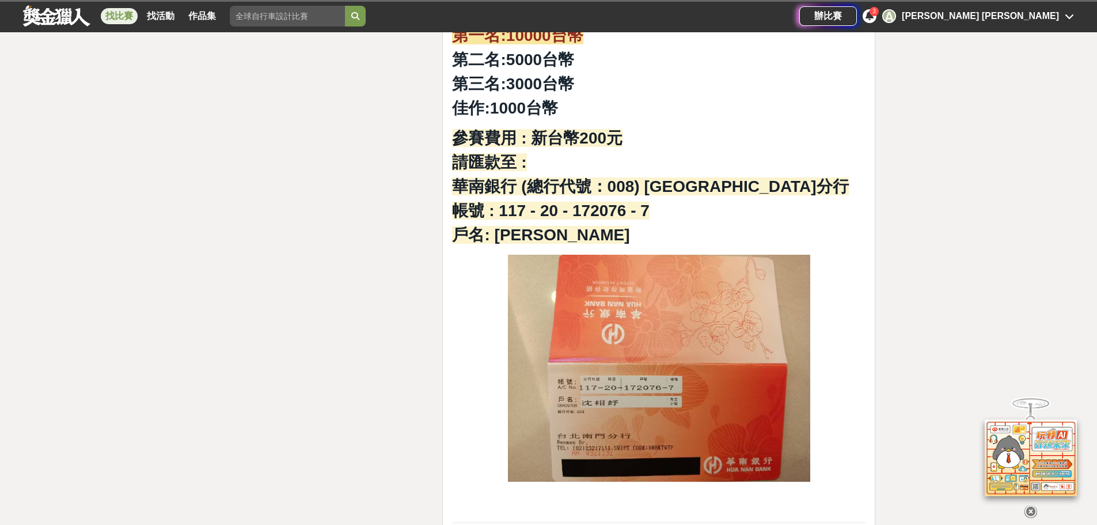
scroll to position [1786, 0]
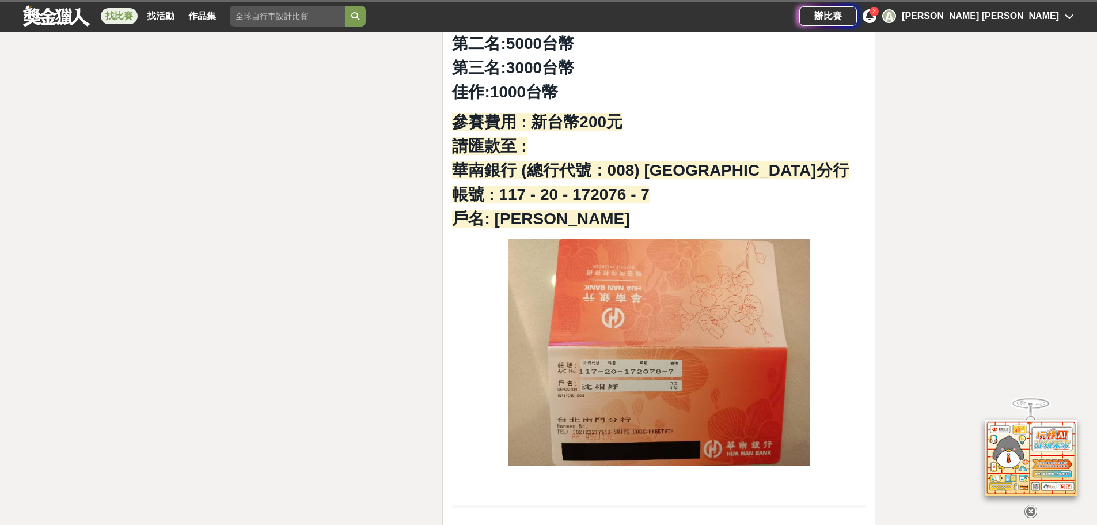
drag, startPoint x: 386, startPoint y: 208, endPoint x: 343, endPoint y: 212, distance: 42.8
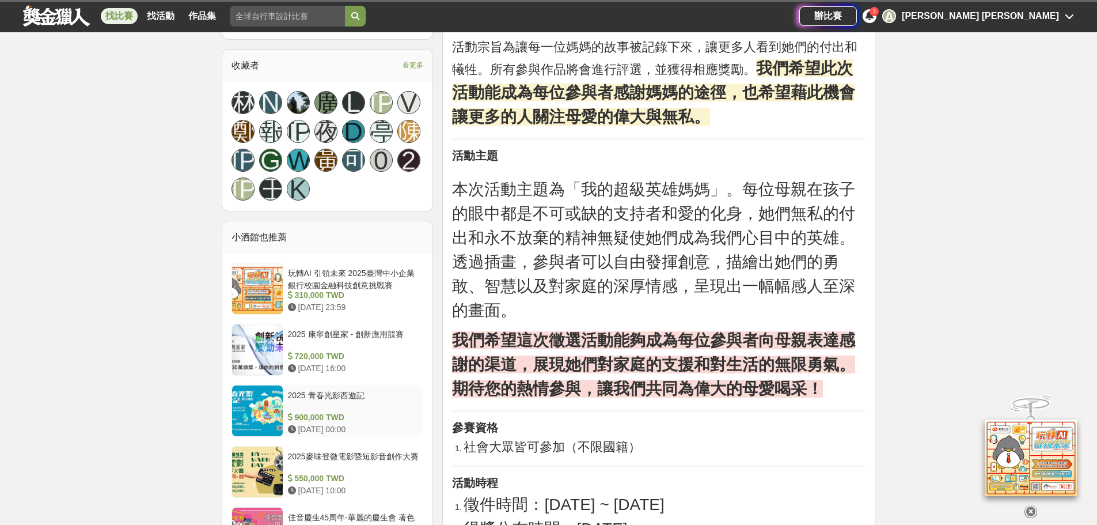
scroll to position [691, 0]
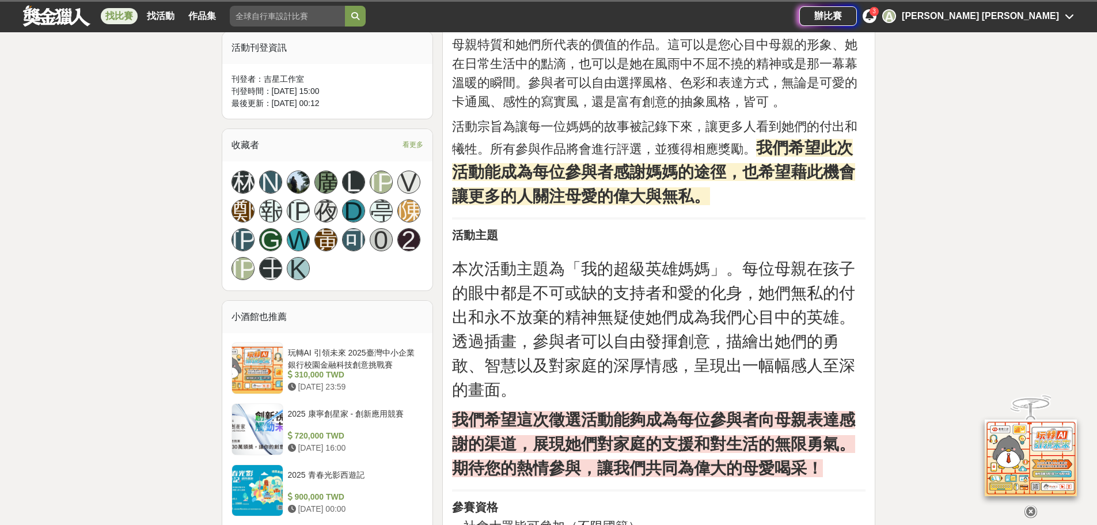
click at [406, 149] on div "收藏者 看更多" at bounding box center [327, 145] width 211 height 32
click at [407, 147] on span "看更多" at bounding box center [413, 144] width 21 height 13
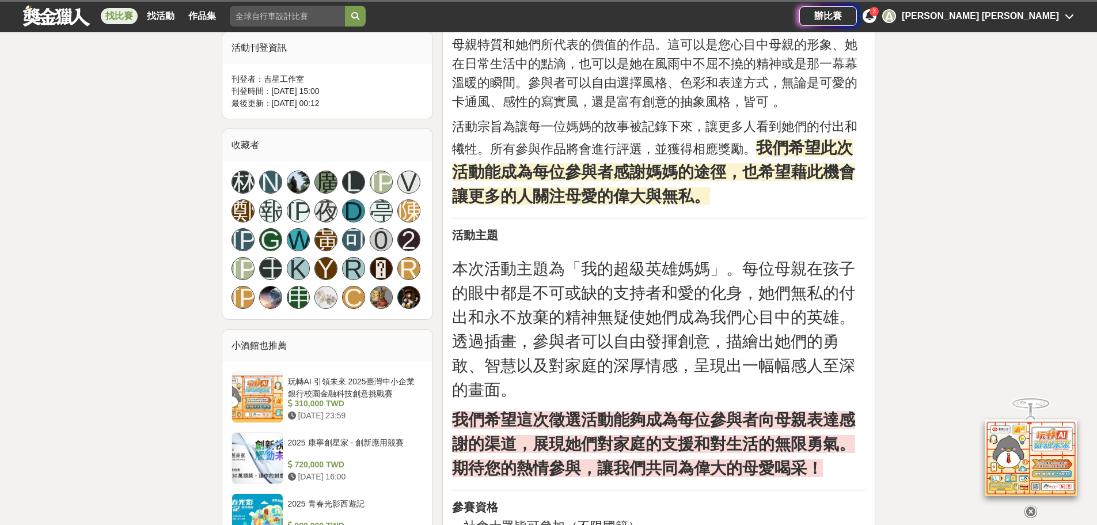
drag, startPoint x: 555, startPoint y: 312, endPoint x: 498, endPoint y: 297, distance: 58.4
click at [498, 297] on span "本次活動主題為「我的超級英雄媽媽」。每位母親在孩子的眼中都是不可或缺的支持者和愛的化身，她們無私的付出和永不放棄的精神無疑使她們成為我們心目中的英雄。透過插畫…" at bounding box center [653, 329] width 403 height 139
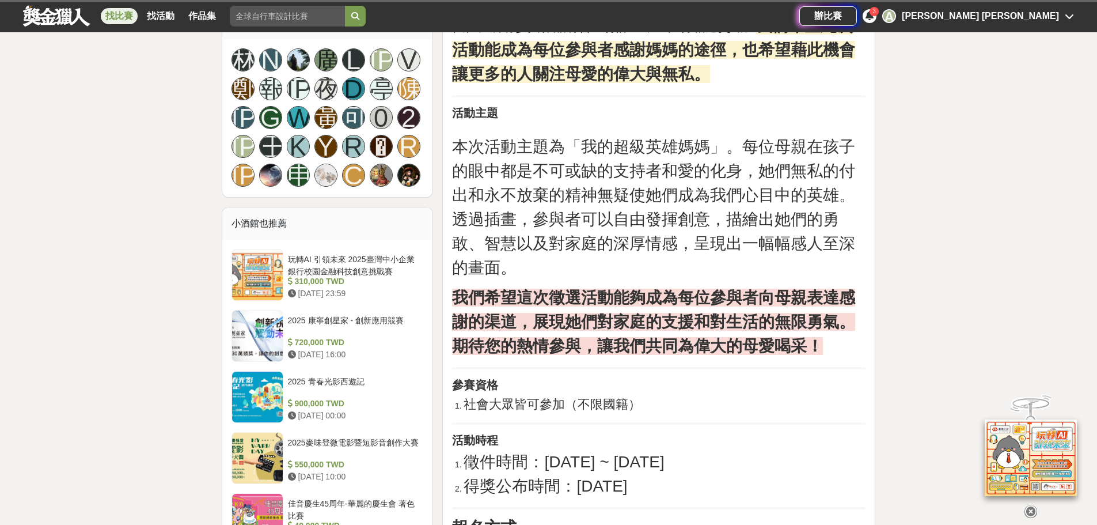
scroll to position [922, 0]
